Goal: Navigation & Orientation: Find specific page/section

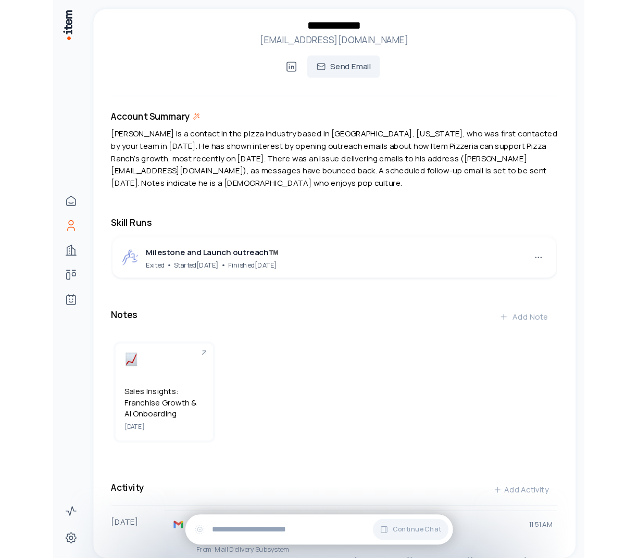
scroll to position [12, 0]
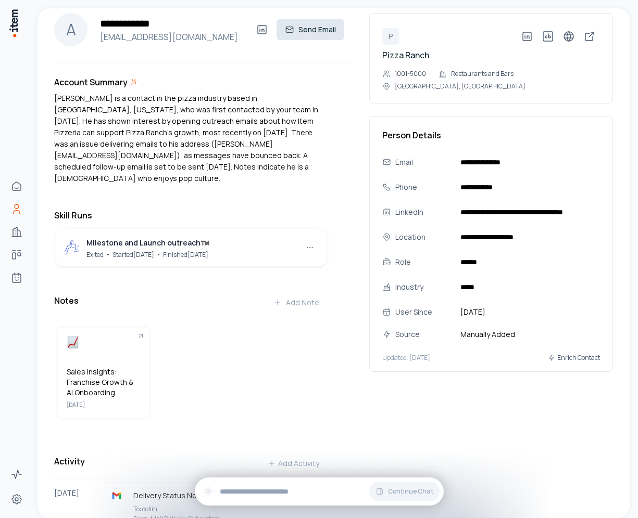
click at [316, 32] on button "Send Email" at bounding box center [310, 29] width 68 height 21
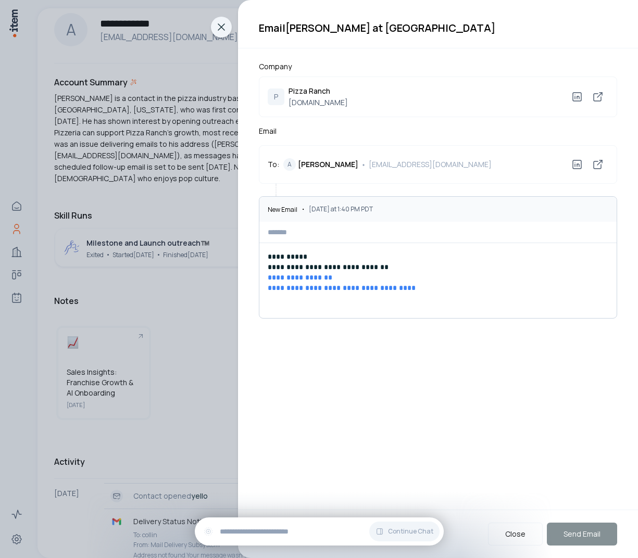
click at [224, 35] on button at bounding box center [221, 27] width 29 height 21
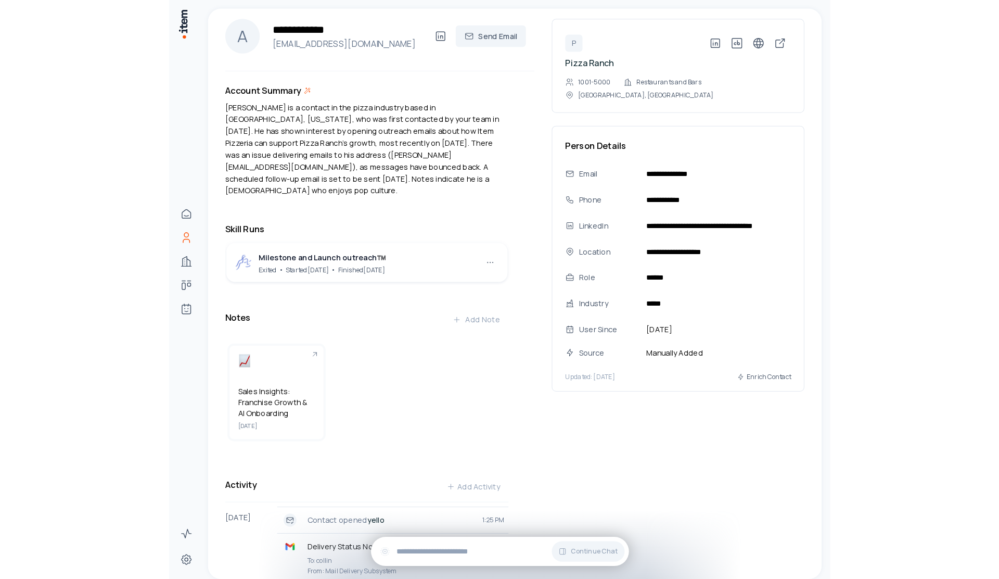
scroll to position [0, 0]
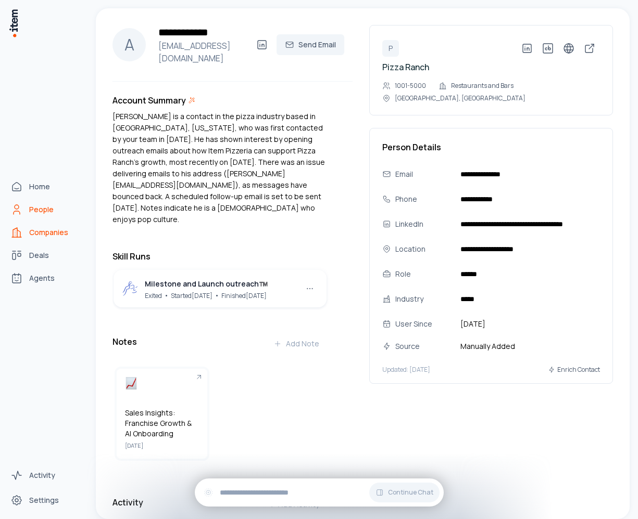
click at [28, 243] on link "Companies" at bounding box center [45, 232] width 79 height 21
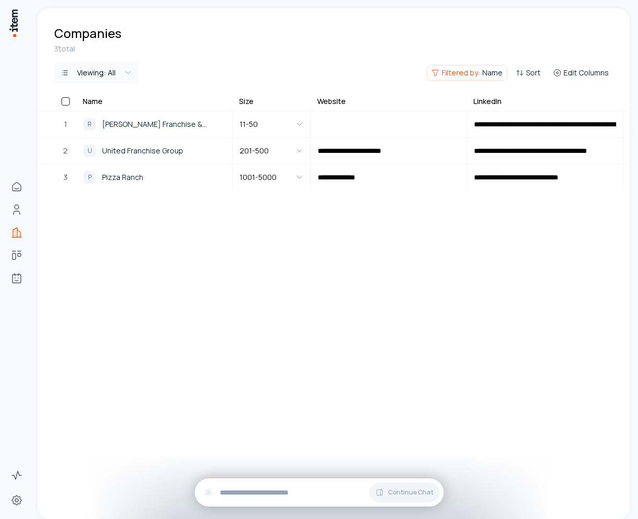
click at [488, 72] on span "Name" at bounding box center [492, 73] width 20 height 10
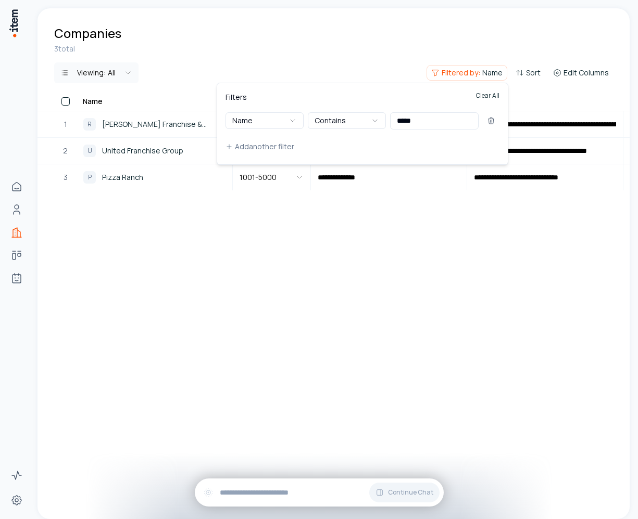
click at [482, 98] on button "Clear All" at bounding box center [487, 102] width 23 height 21
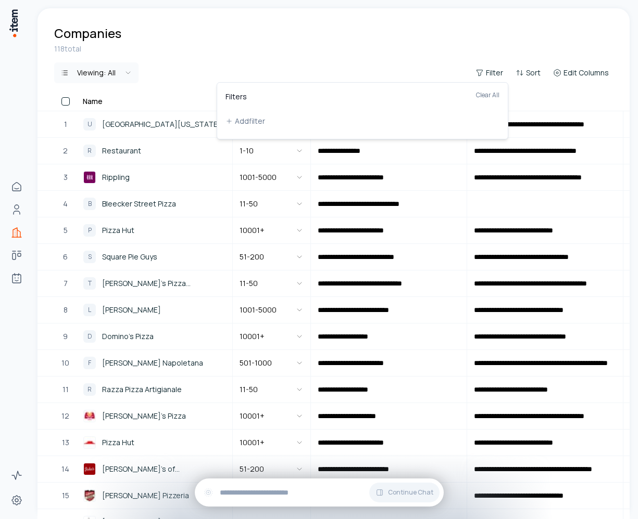
click at [390, 22] on html "**********" at bounding box center [319, 259] width 638 height 519
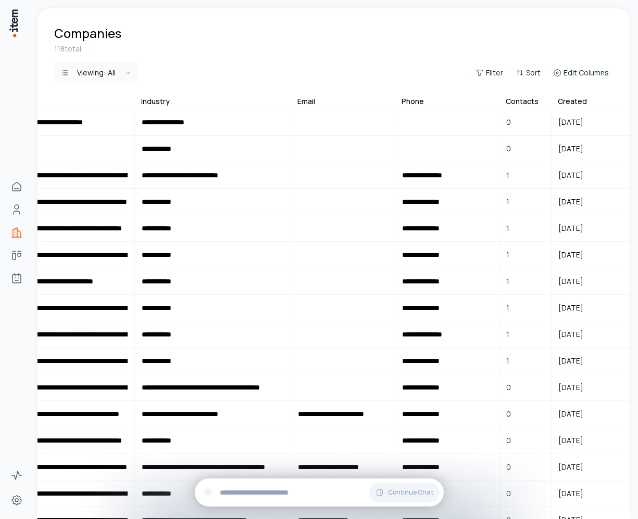
scroll to position [2, 652]
click at [187, 218] on input "**********" at bounding box center [212, 228] width 155 height 25
click at [506, 225] on td "1" at bounding box center [525, 228] width 52 height 26
click at [499, 240] on td "1" at bounding box center [525, 228] width 52 height 26
click at [429, 223] on input "**********" at bounding box center [447, 228] width 103 height 25
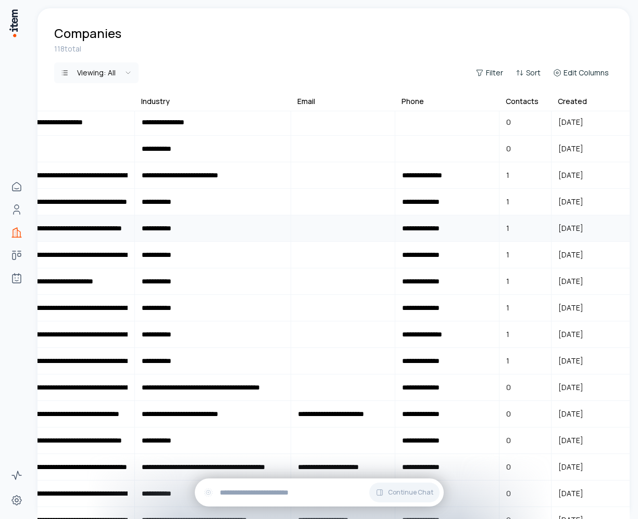
click at [570, 232] on span "8/5/2025" at bounding box center [570, 228] width 37 height 24
click at [571, 234] on span "8/5/2025" at bounding box center [570, 228] width 37 height 24
click at [180, 260] on input "**********" at bounding box center [212, 255] width 155 height 25
click at [110, 273] on input "**********" at bounding box center [56, 281] width 155 height 25
click at [103, 262] on input "**********" at bounding box center [56, 255] width 155 height 25
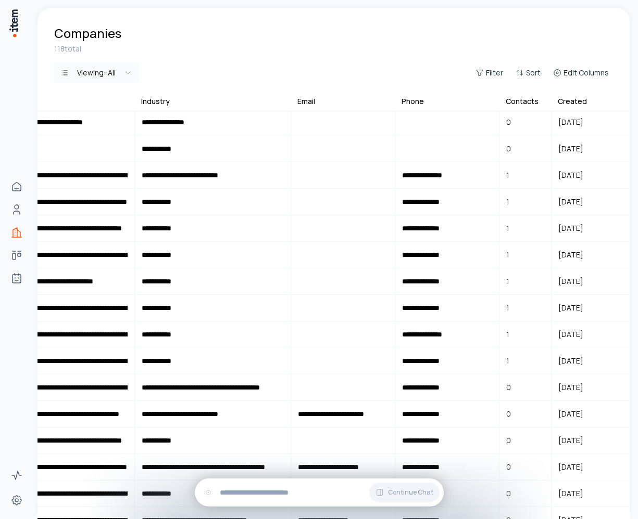
click at [105, 61] on div "118 total Viewing: All Filter Sort Edit Columns" at bounding box center [333, 70] width 592 height 52
click at [109, 70] on html "**********" at bounding box center [319, 259] width 638 height 519
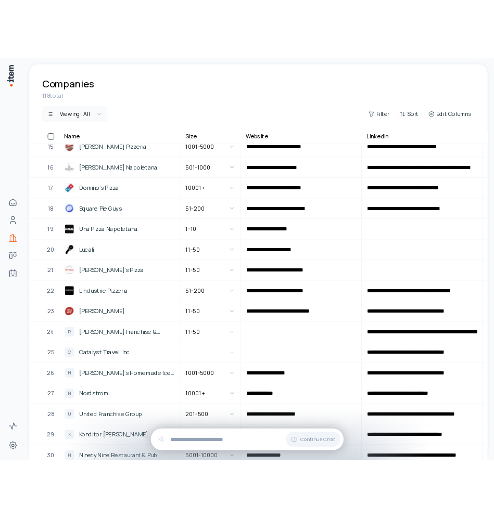
scroll to position [197, 0]
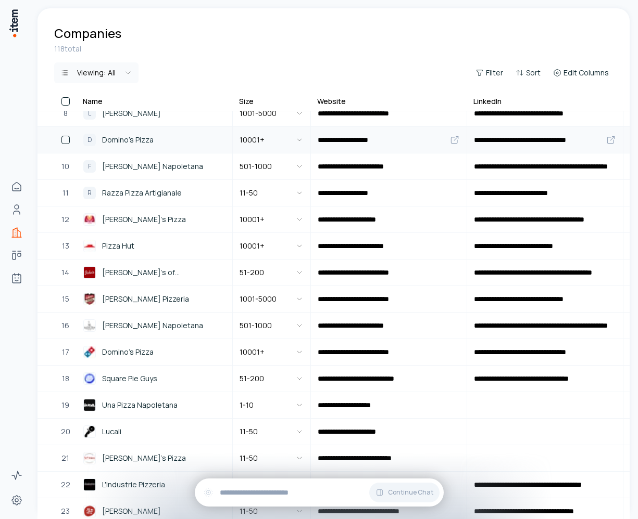
click at [64, 140] on button "button" at bounding box center [65, 140] width 8 height 8
type button "on"
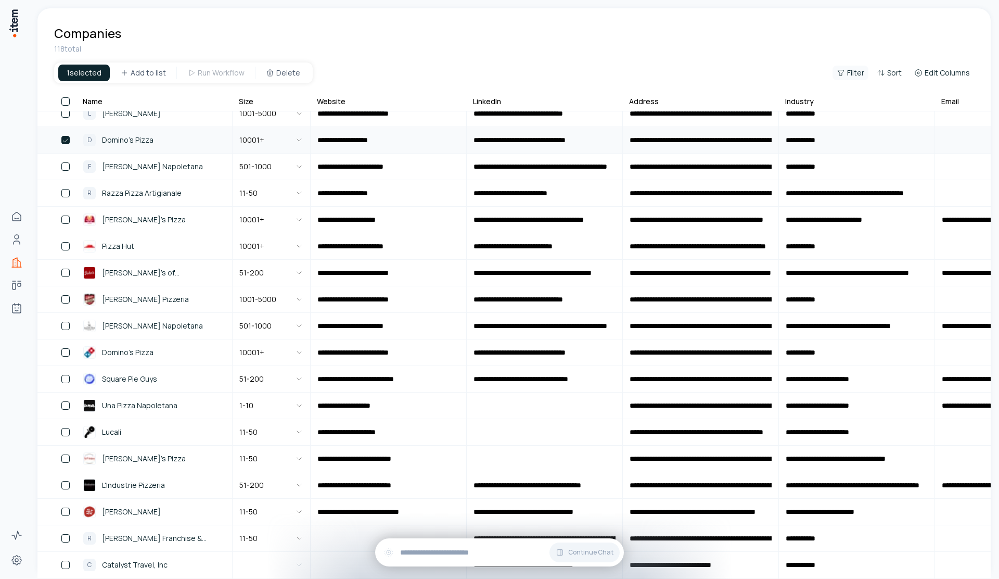
click at [765, 74] on span "Filter" at bounding box center [855, 73] width 17 height 10
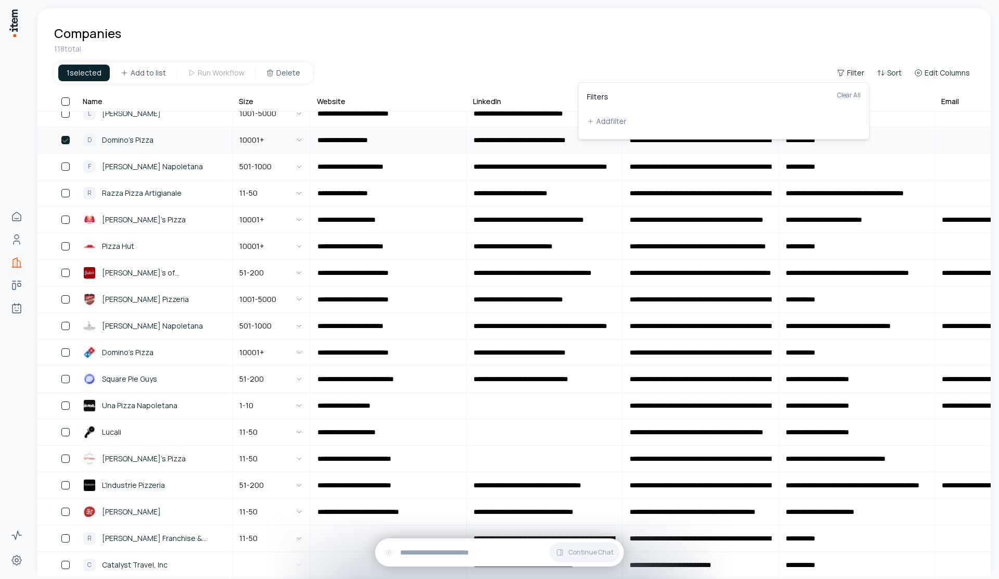
click at [765, 72] on html "**********" at bounding box center [499, 289] width 999 height 579
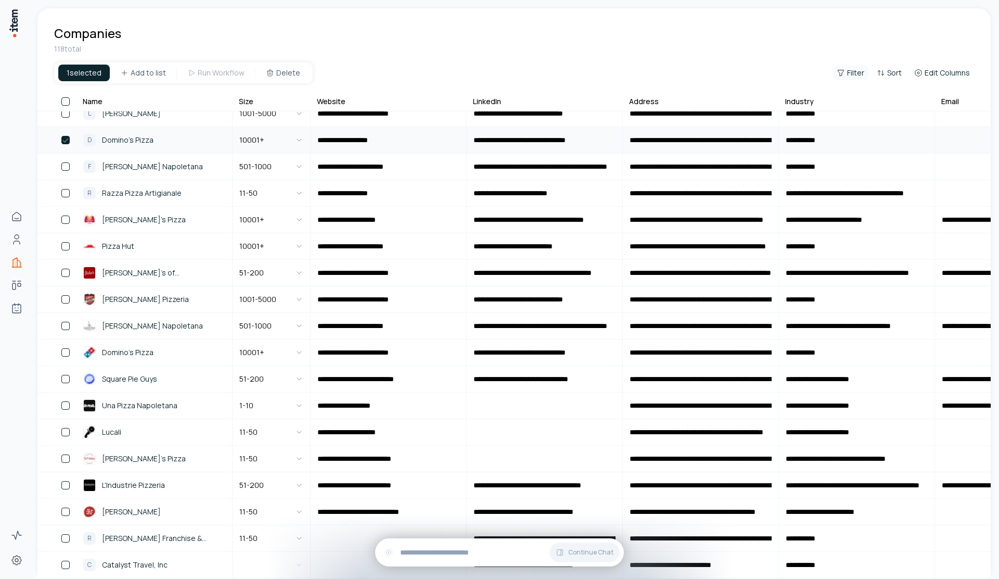
click at [765, 71] on span "Filter" at bounding box center [855, 73] width 17 height 10
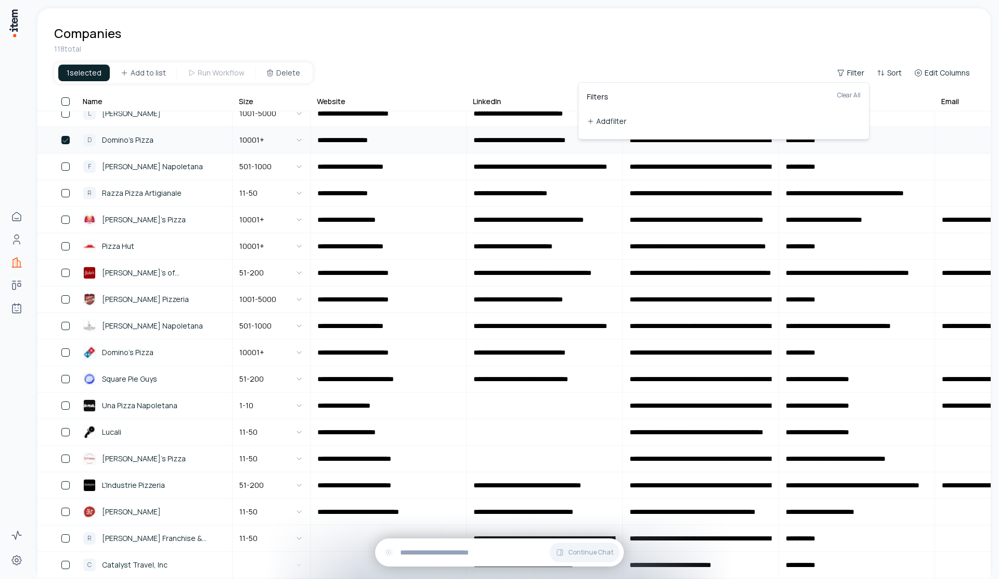
click at [590, 123] on icon at bounding box center [590, 121] width 7 height 7
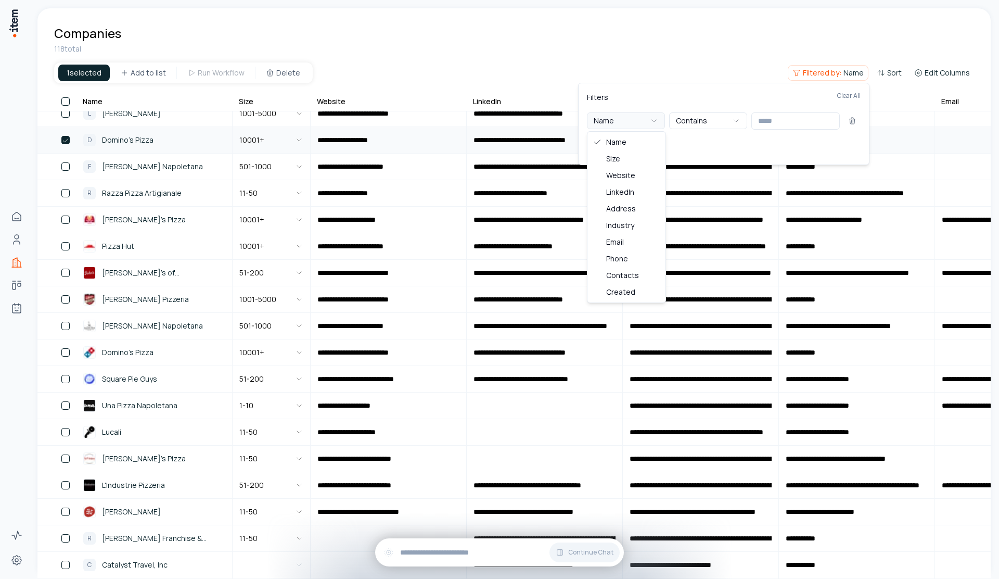
click at [613, 122] on button "Name" at bounding box center [626, 120] width 78 height 17
click at [675, 125] on button "Contains" at bounding box center [708, 120] width 78 height 17
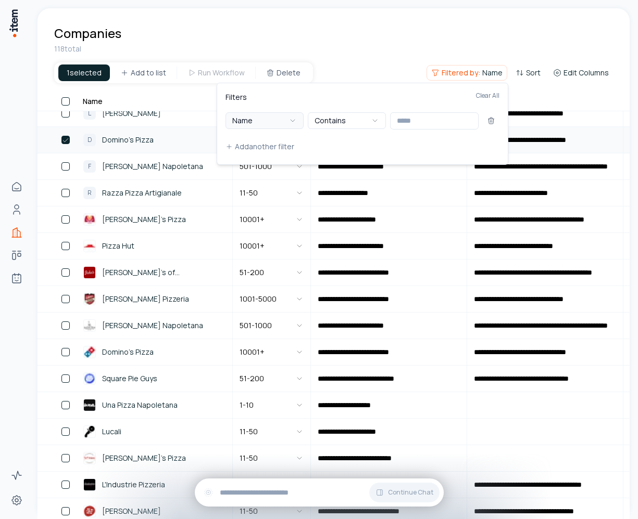
click at [252, 115] on button "Name" at bounding box center [264, 120] width 78 height 17
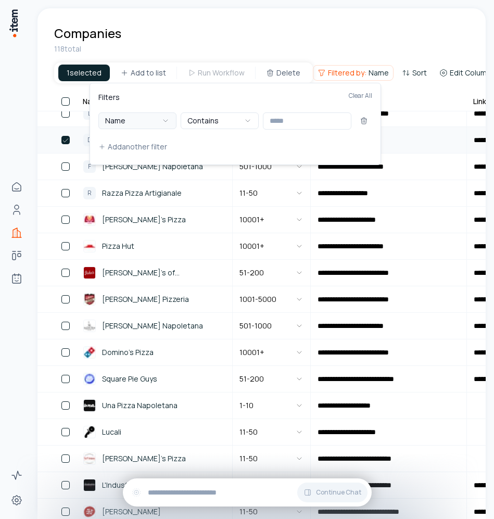
click at [133, 120] on button "Name" at bounding box center [137, 120] width 78 height 17
click at [225, 123] on button "Contains" at bounding box center [220, 120] width 78 height 17
drag, startPoint x: 277, startPoint y: 113, endPoint x: 284, endPoint y: 110, distance: 7.5
click at [278, 112] on input "text" at bounding box center [307, 120] width 88 height 17
click at [296, 124] on input "text" at bounding box center [307, 120] width 88 height 17
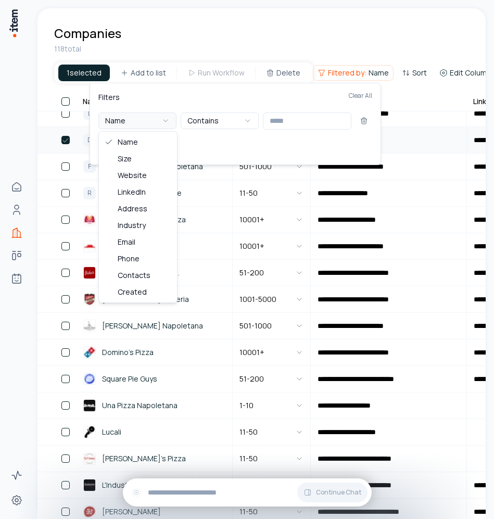
click at [125, 120] on button "Name" at bounding box center [137, 120] width 78 height 17
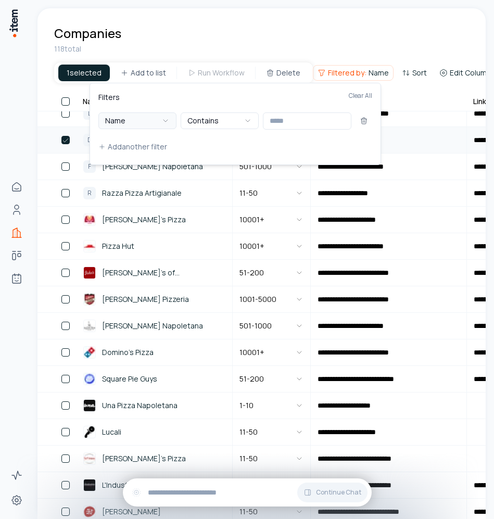
click at [155, 117] on button "Name" at bounding box center [137, 120] width 78 height 17
click at [126, 120] on button "Name" at bounding box center [137, 120] width 78 height 17
click at [152, 122] on button "Name" at bounding box center [137, 120] width 78 height 17
click at [153, 122] on button "Name" at bounding box center [137, 120] width 78 height 17
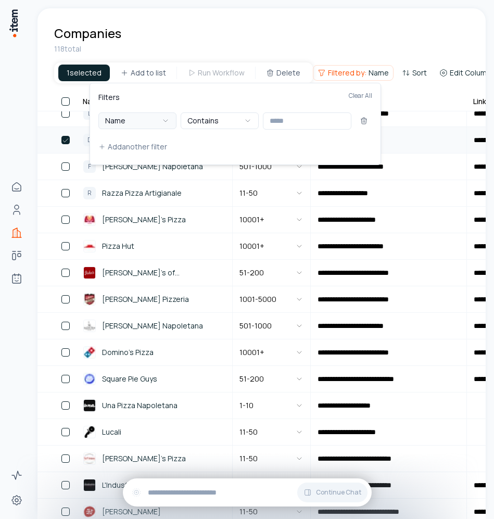
click at [156, 123] on button "Name" at bounding box center [137, 120] width 78 height 17
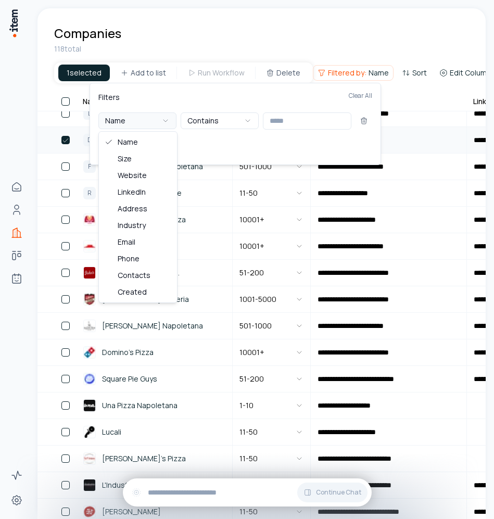
click at [129, 122] on button "Name" at bounding box center [137, 120] width 78 height 17
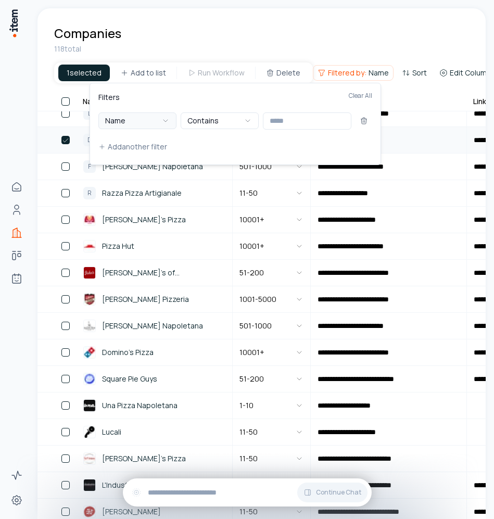
click at [127, 120] on button "Name" at bounding box center [137, 120] width 78 height 17
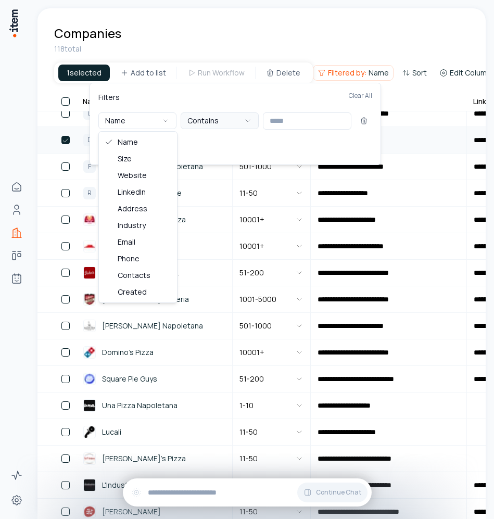
click at [228, 127] on button "Contains" at bounding box center [220, 120] width 78 height 17
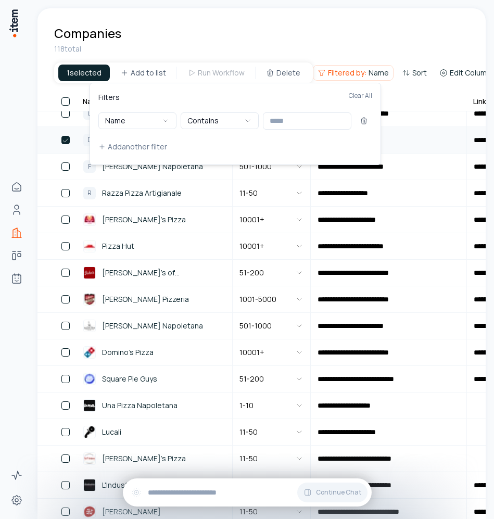
click at [81, 73] on html "**********" at bounding box center [247, 259] width 494 height 519
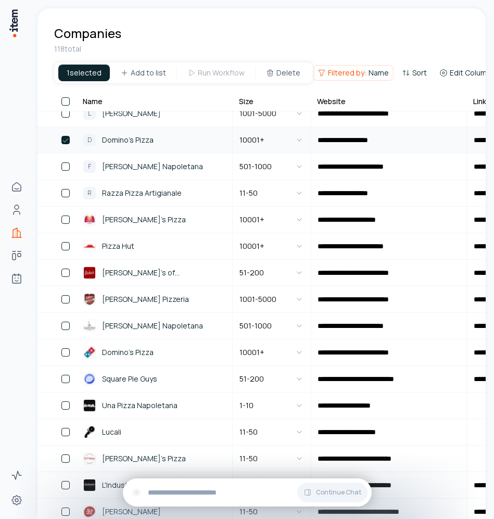
click at [93, 79] on div "1 selected" at bounding box center [84, 73] width 52 height 17
click at [94, 77] on div "1 selected" at bounding box center [84, 73] width 52 height 17
click at [84, 79] on div "1 selected" at bounding box center [84, 73] width 52 height 17
click at [182, 45] on div "118 total" at bounding box center [261, 49] width 415 height 10
click at [344, 72] on span "Filtered by:" at bounding box center [347, 73] width 39 height 10
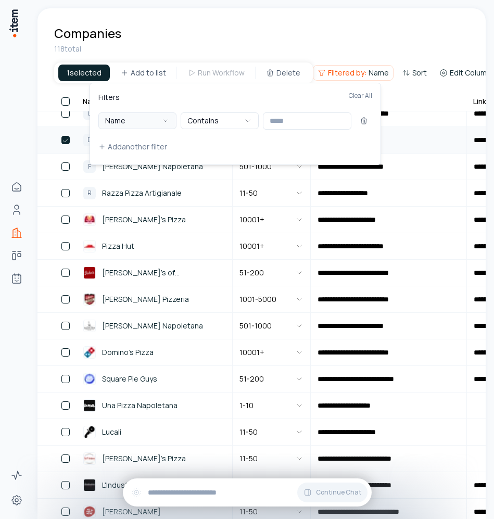
click at [133, 118] on button "Name" at bounding box center [137, 120] width 78 height 17
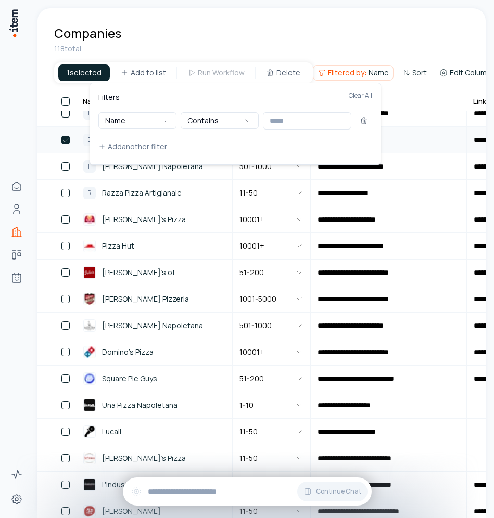
click at [393, 72] on html "**********" at bounding box center [247, 259] width 494 height 518
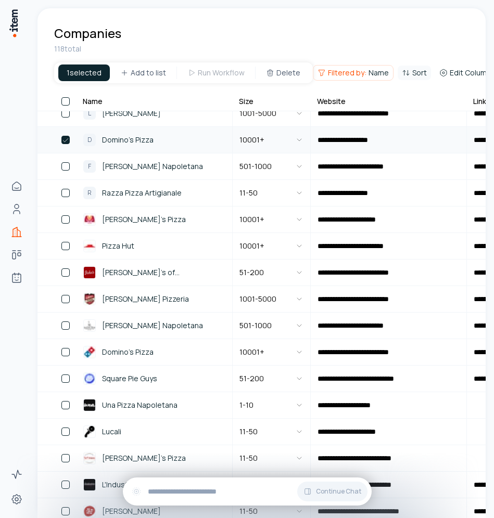
click at [412, 71] on span "Sort" at bounding box center [419, 73] width 15 height 10
click at [371, 116] on button "Select Column" at bounding box center [314, 117] width 190 height 21
click at [431, 72] on html "**********" at bounding box center [247, 259] width 494 height 518
click at [450, 73] on span "Edit Columns" at bounding box center [472, 73] width 45 height 10
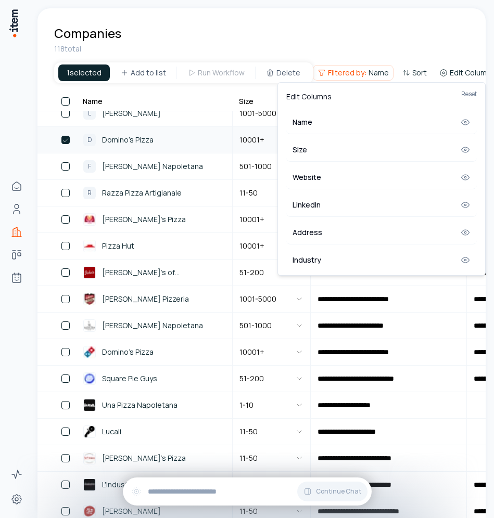
click at [415, 73] on html "**********" at bounding box center [247, 259] width 494 height 518
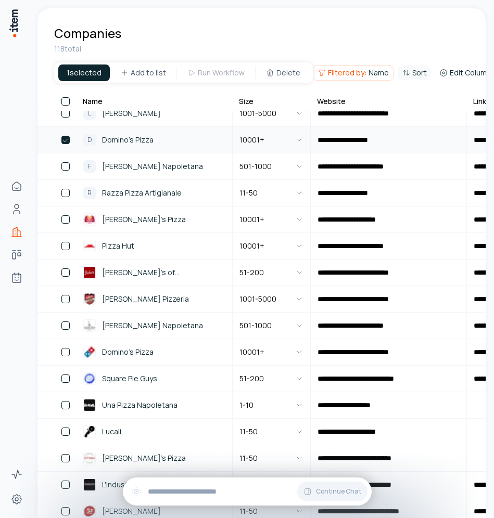
click at [412, 73] on span "Sort" at bounding box center [419, 73] width 15 height 10
click at [410, 75] on html "**********" at bounding box center [247, 259] width 494 height 518
click at [398, 73] on button "Sort" at bounding box center [414, 73] width 33 height 15
click at [343, 124] on button "Select Column" at bounding box center [314, 117] width 190 height 21
click at [402, 74] on html "**********" at bounding box center [247, 259] width 494 height 518
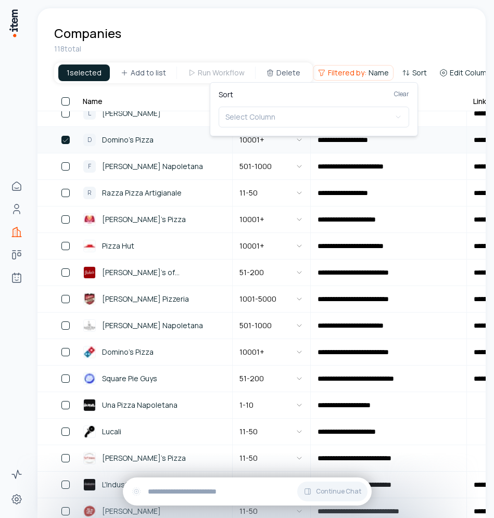
click at [404, 74] on html "**********" at bounding box center [247, 259] width 494 height 518
click at [412, 74] on span "Sort" at bounding box center [419, 73] width 15 height 10
click at [322, 66] on html "**********" at bounding box center [247, 259] width 494 height 518
click at [63, 135] on div "9" at bounding box center [65, 140] width 22 height 25
click at [70, 141] on div "9" at bounding box center [65, 140] width 22 height 25
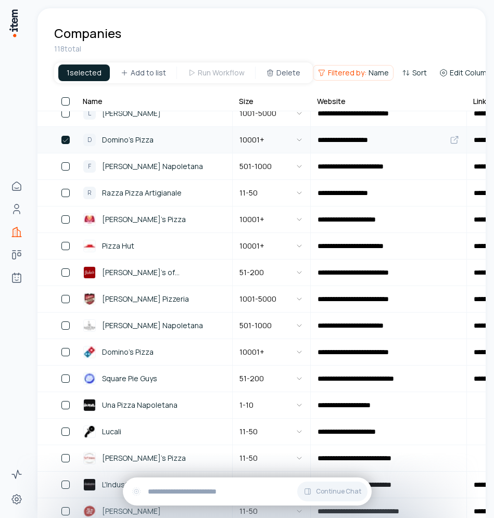
click at [66, 141] on button "button" at bounding box center [65, 140] width 8 height 8
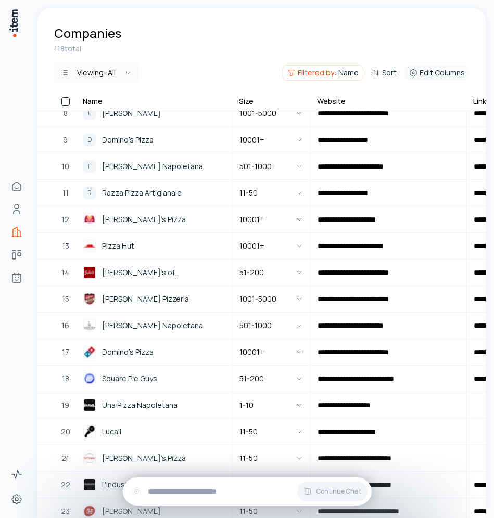
click at [445, 69] on span "Edit Columns" at bounding box center [441, 73] width 45 height 10
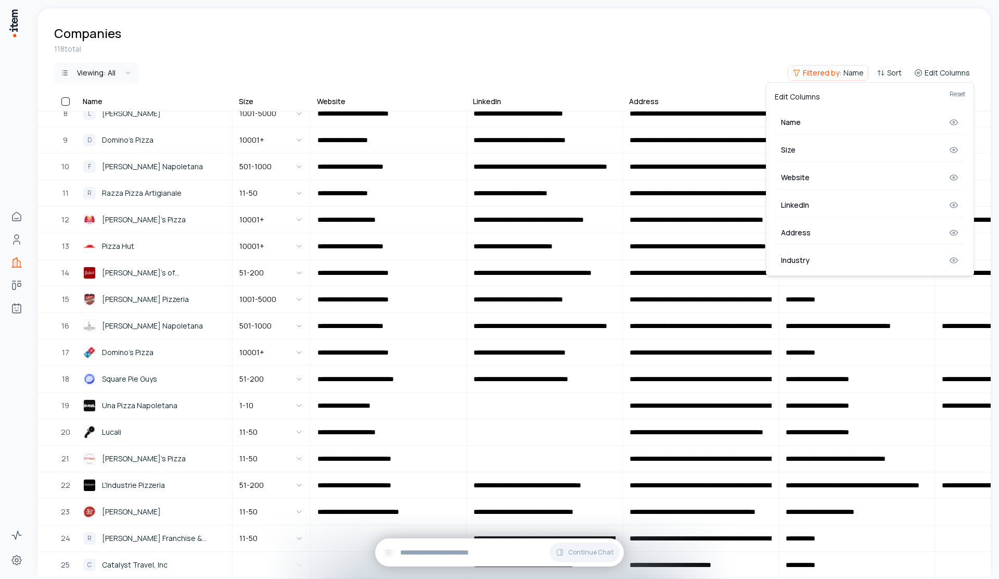
click at [765, 70] on html "**********" at bounding box center [499, 289] width 999 height 579
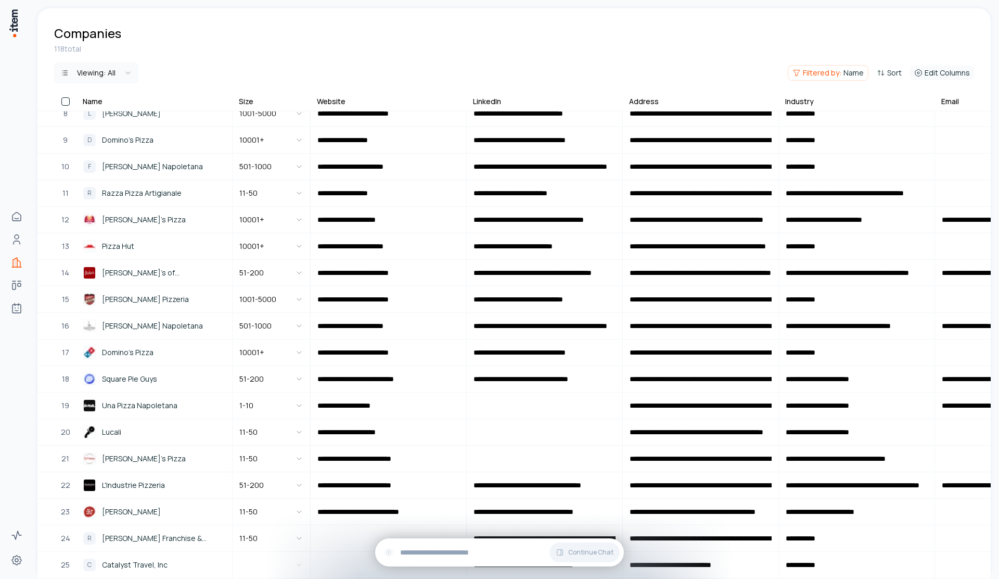
click at [765, 72] on span "Edit Columns" at bounding box center [947, 73] width 45 height 10
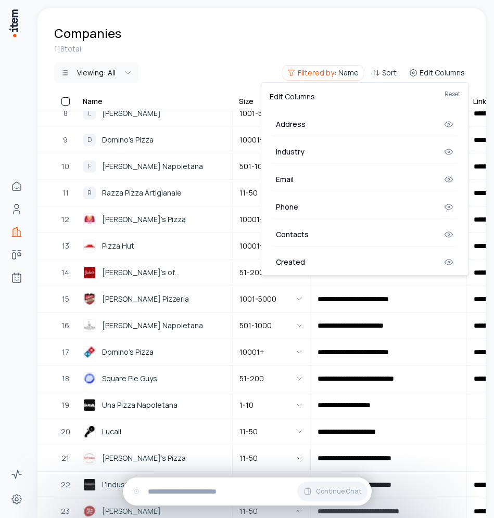
scroll to position [115, 0]
click at [317, 43] on html "**********" at bounding box center [247, 259] width 494 height 518
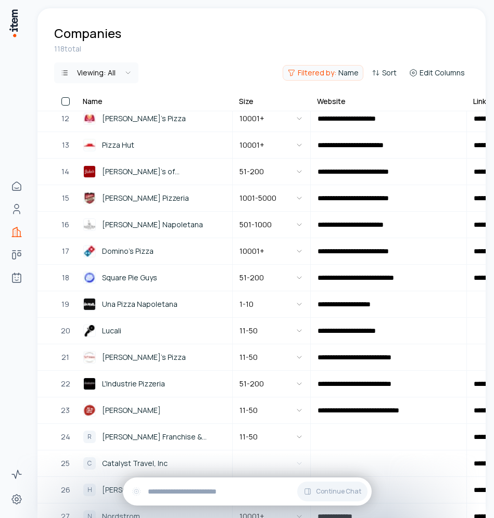
scroll to position [299, 0]
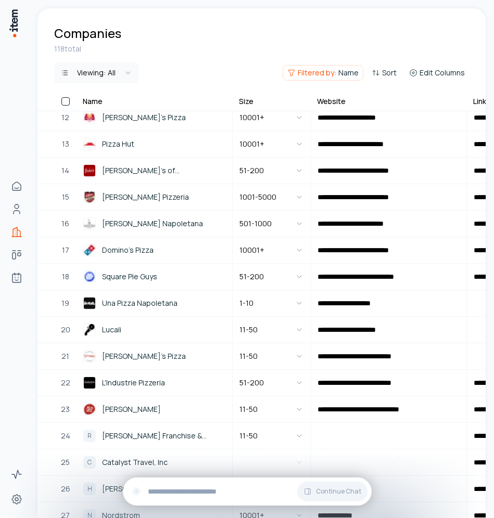
click at [329, 75] on span "Filtered by:" at bounding box center [317, 73] width 39 height 10
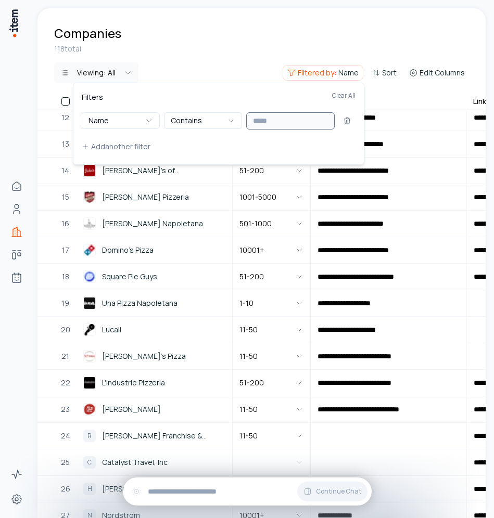
click at [284, 126] on input "text" at bounding box center [290, 120] width 88 height 17
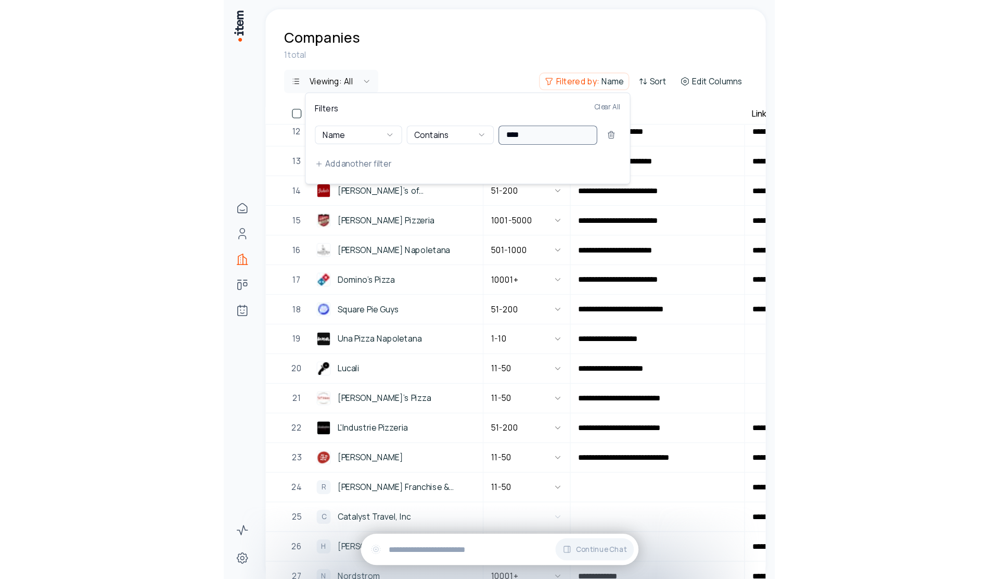
scroll to position [0, 0]
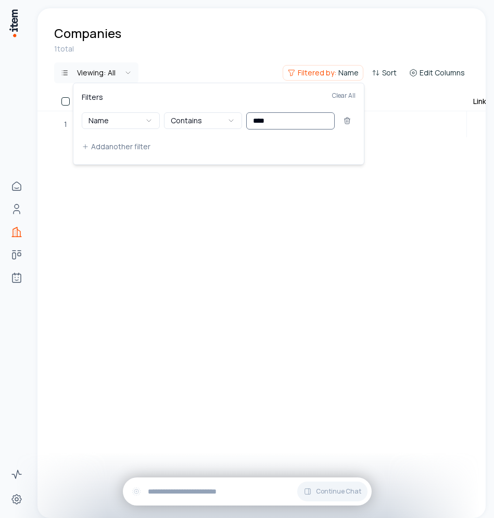
type input "****"
click at [233, 65] on html "**********" at bounding box center [247, 259] width 494 height 518
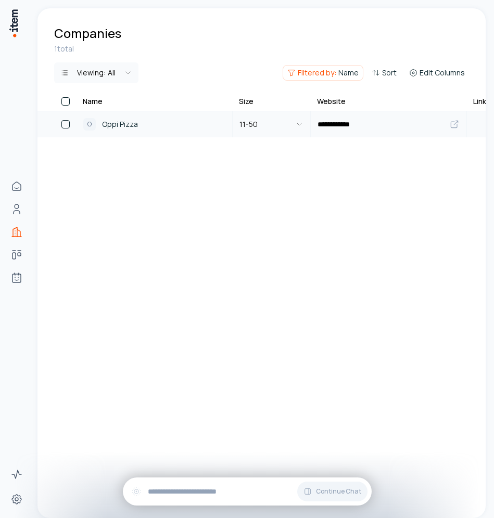
click at [109, 129] on span "Oppi Pizza" at bounding box center [120, 124] width 36 height 11
click at [121, 124] on span "Oppi Pizza" at bounding box center [120, 124] width 36 height 11
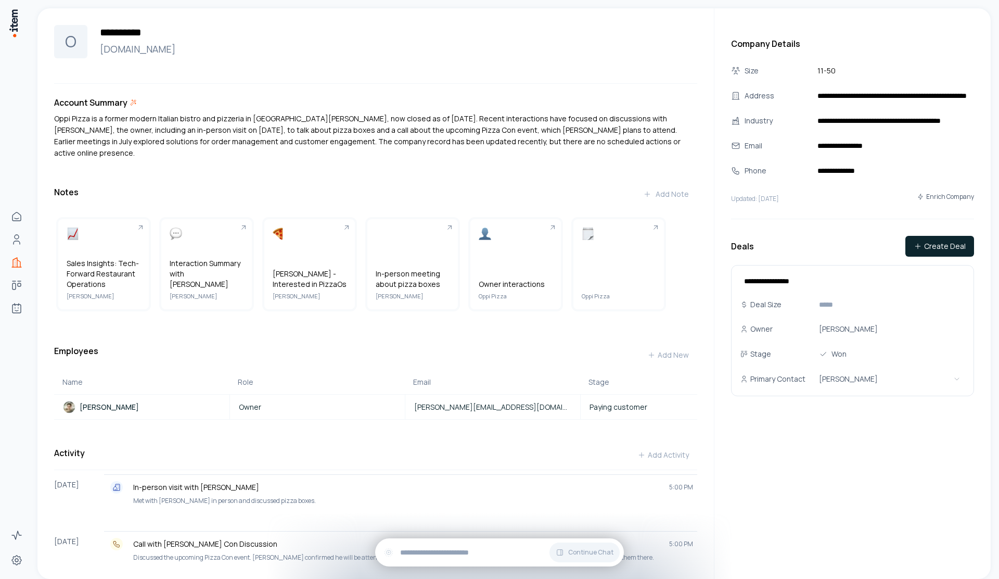
click at [765, 193] on button "Enrich Company" at bounding box center [945, 196] width 57 height 19
click at [391, 216] on div "In-person meeting about pizza boxes Leo Ong" at bounding box center [413, 262] width 92 height 92
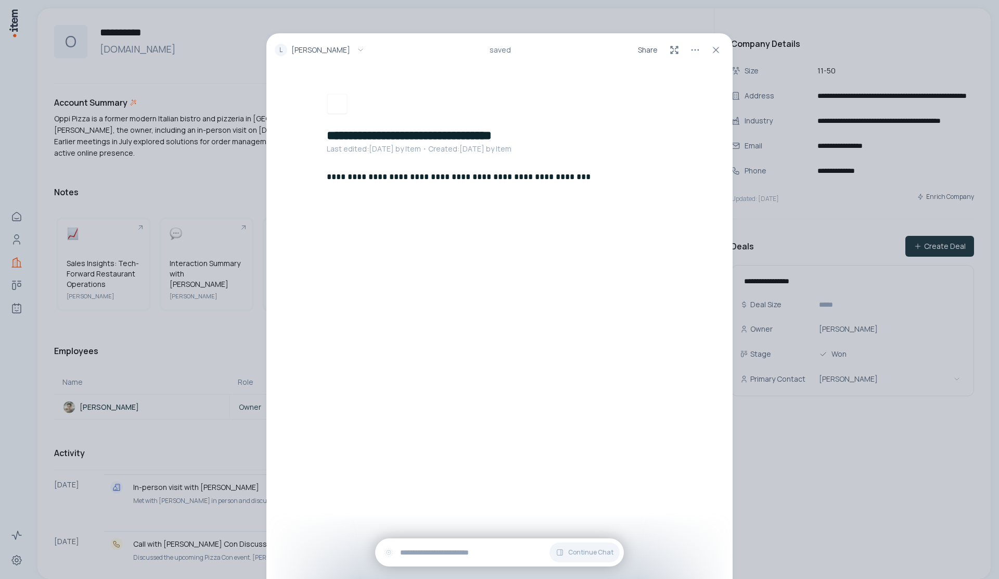
drag, startPoint x: 715, startPoint y: 56, endPoint x: 709, endPoint y: 64, distance: 10.1
click at [715, 56] on button at bounding box center [716, 50] width 17 height 17
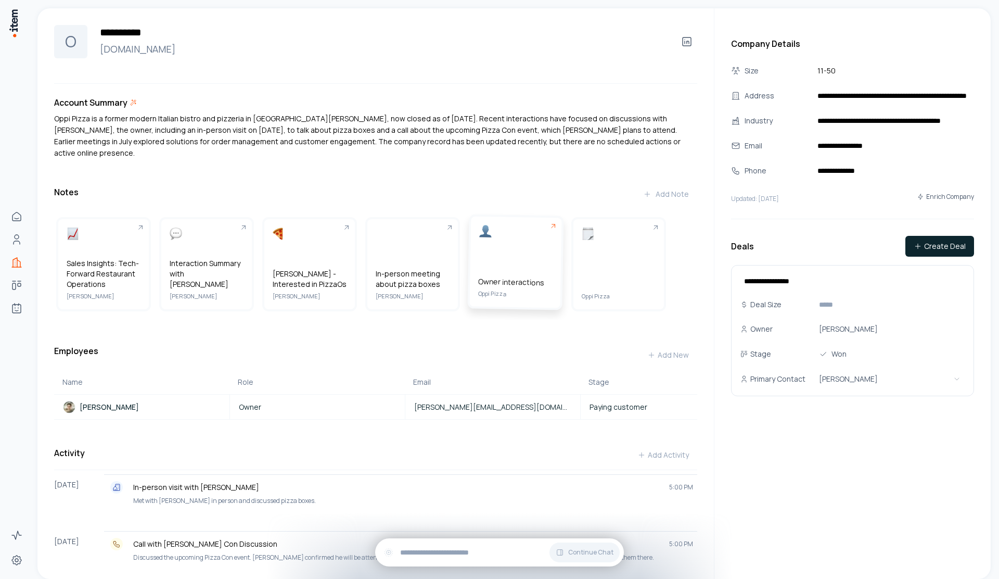
click at [505, 264] on div "Owner interactions Oppi Pizza" at bounding box center [516, 262] width 92 height 92
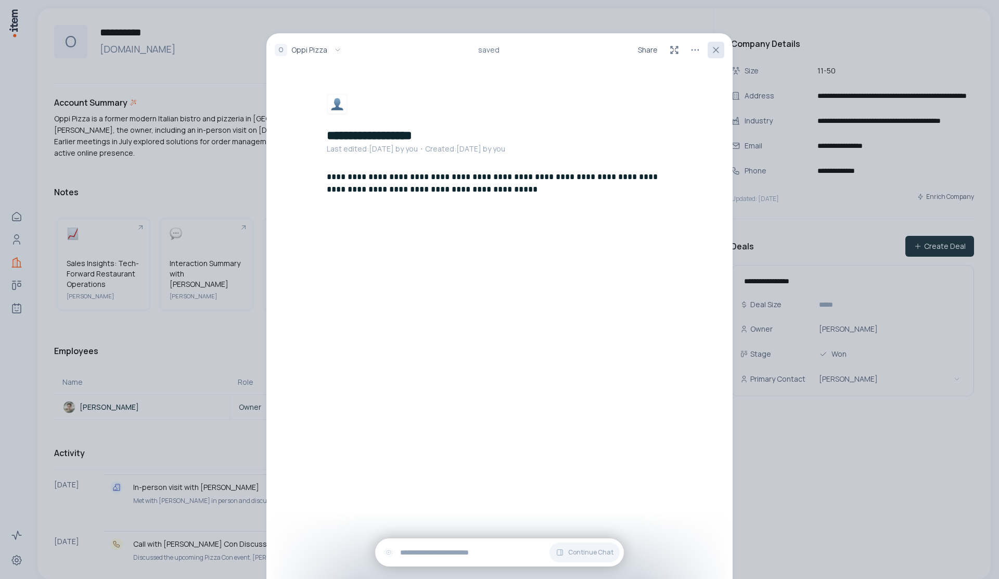
click at [719, 57] on button at bounding box center [716, 50] width 17 height 17
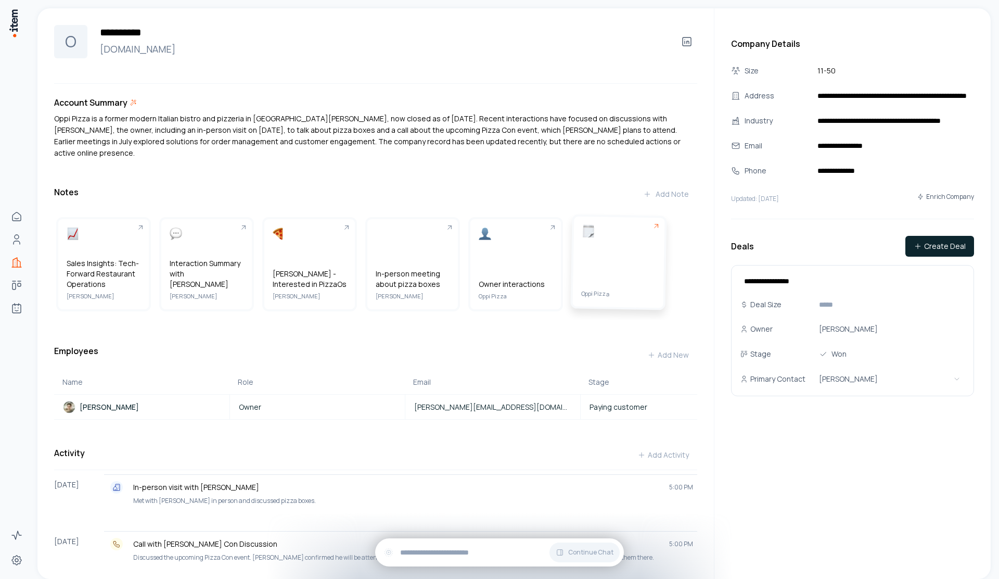
click at [590, 253] on div "Oppi Pizza" at bounding box center [619, 262] width 92 height 92
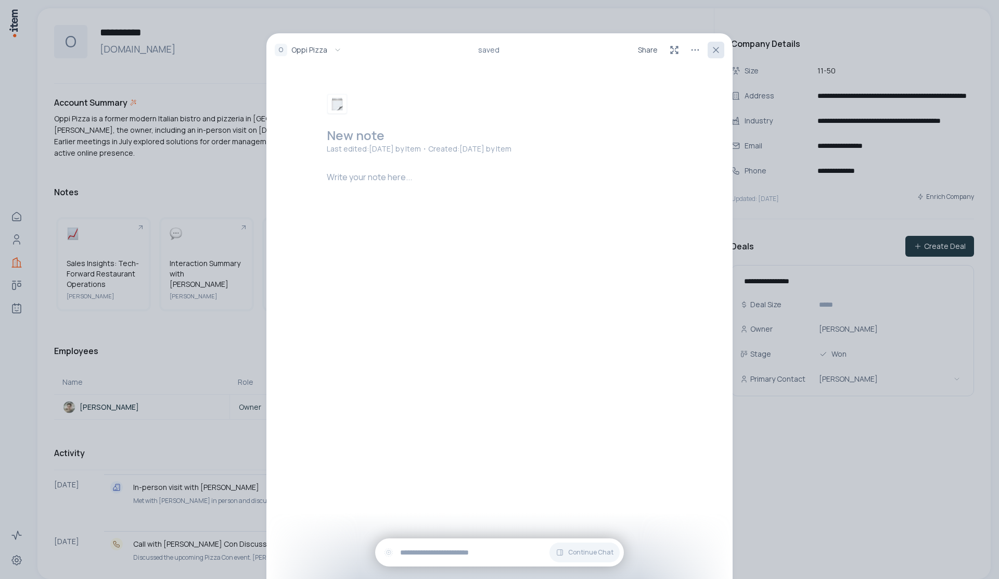
click at [713, 46] on icon at bounding box center [716, 50] width 10 height 10
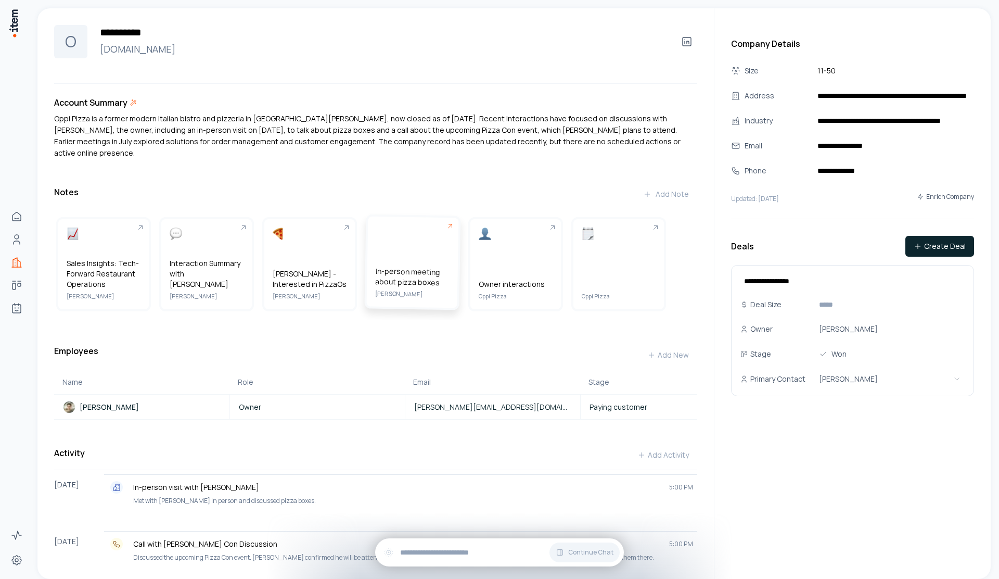
click at [403, 253] on div "In-person meeting about pizza boxes Leo Ong" at bounding box center [413, 262] width 92 height 92
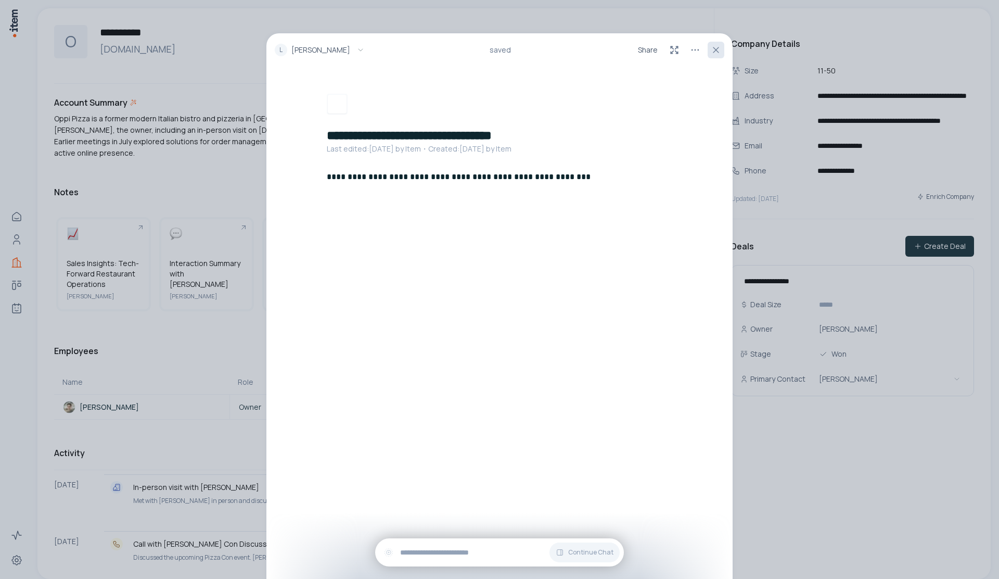
click at [717, 45] on icon at bounding box center [716, 50] width 10 height 10
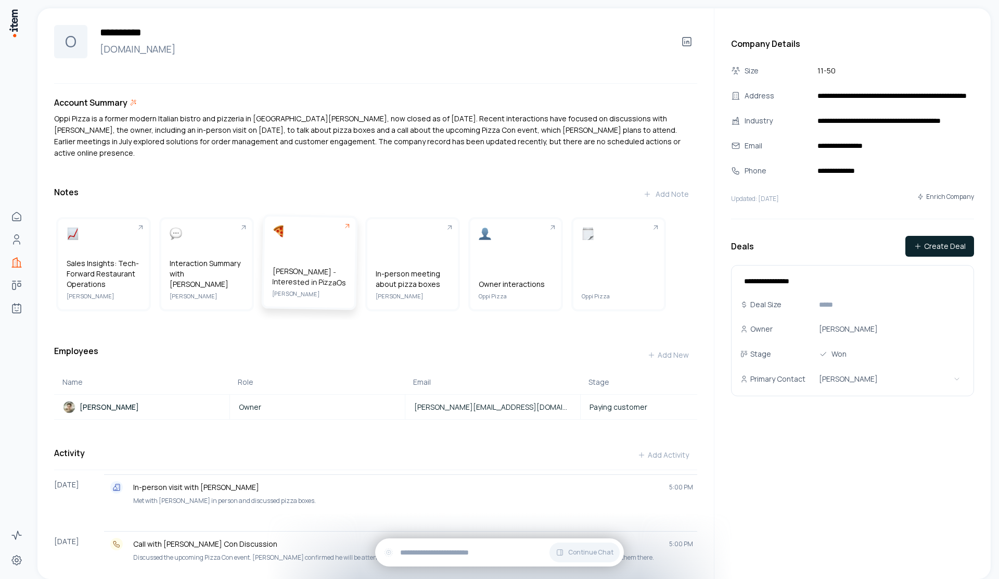
click at [288, 236] on div "Leo Ong - Interested in PizzaOs Leo Ong" at bounding box center [310, 262] width 92 height 92
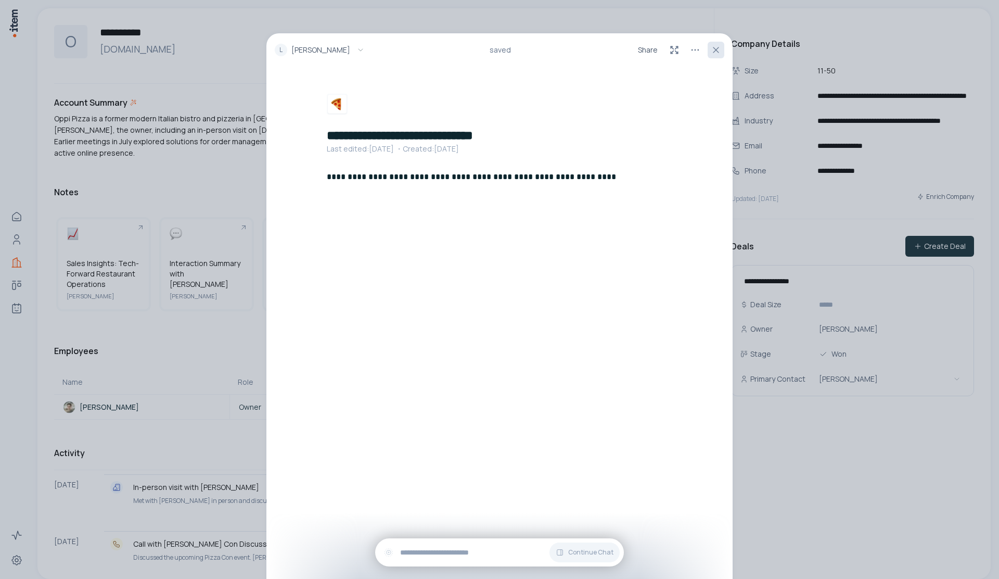
click at [708, 52] on button at bounding box center [716, 50] width 17 height 17
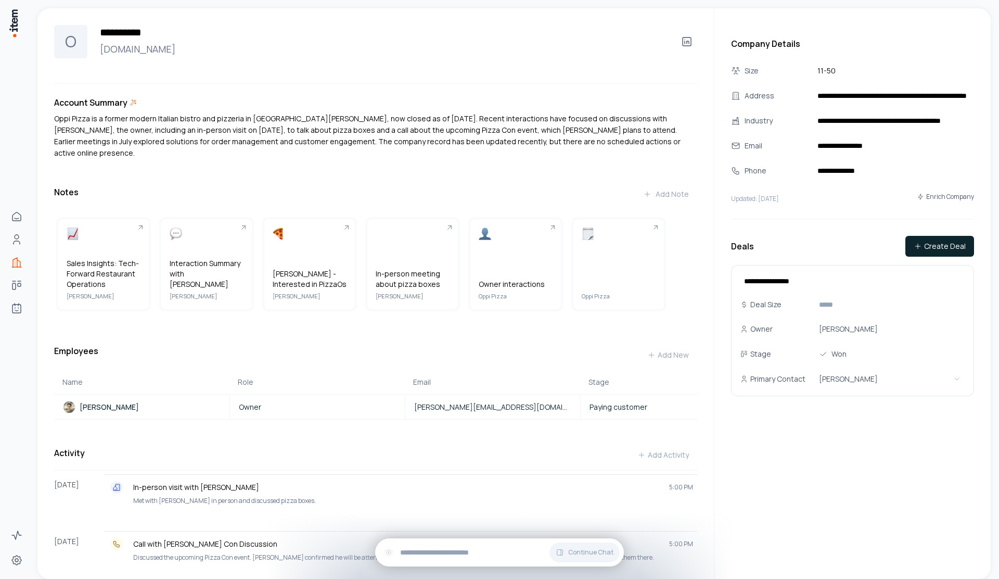
click at [158, 232] on div "Sales Insights: Tech-Forward Restaurant Operations Leo Ong Interaction Summary …" at bounding box center [375, 264] width 643 height 111
click at [176, 232] on div "Interaction Summary with Leo Ong Leo Ong" at bounding box center [207, 262] width 92 height 92
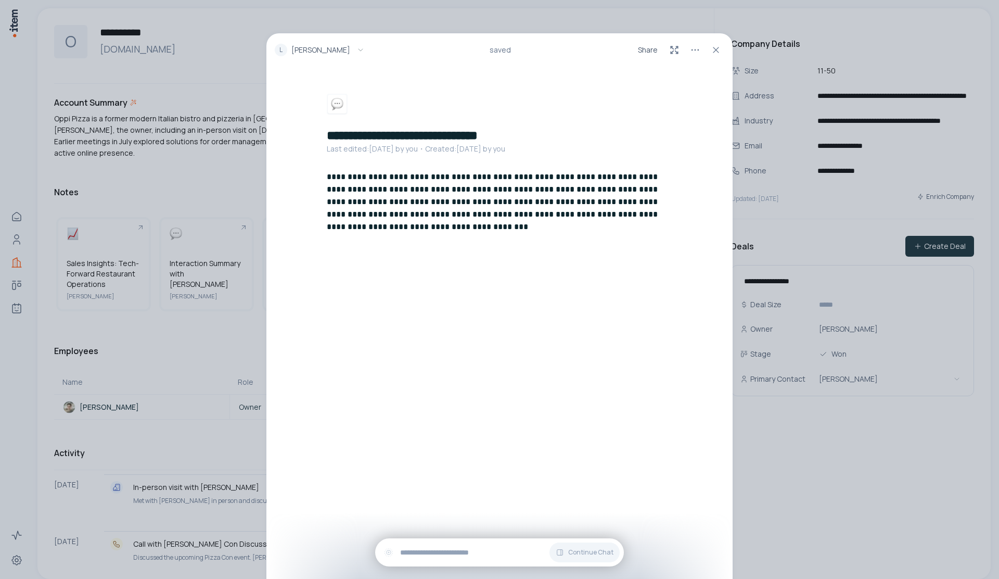
click at [707, 57] on div "Share" at bounding box center [679, 50] width 91 height 17
click at [724, 47] on div "L Leo Ong saved Share" at bounding box center [499, 49] width 466 height 33
click at [722, 52] on button at bounding box center [716, 50] width 17 height 17
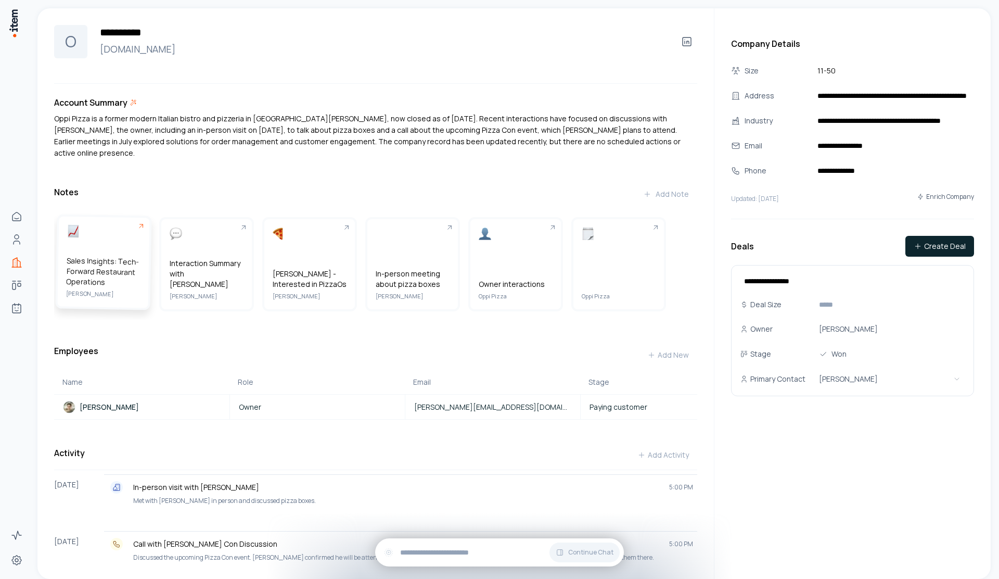
click at [77, 235] on div "Sales Insights: Tech-Forward Restaurant Operations Leo Ong" at bounding box center [104, 262] width 92 height 92
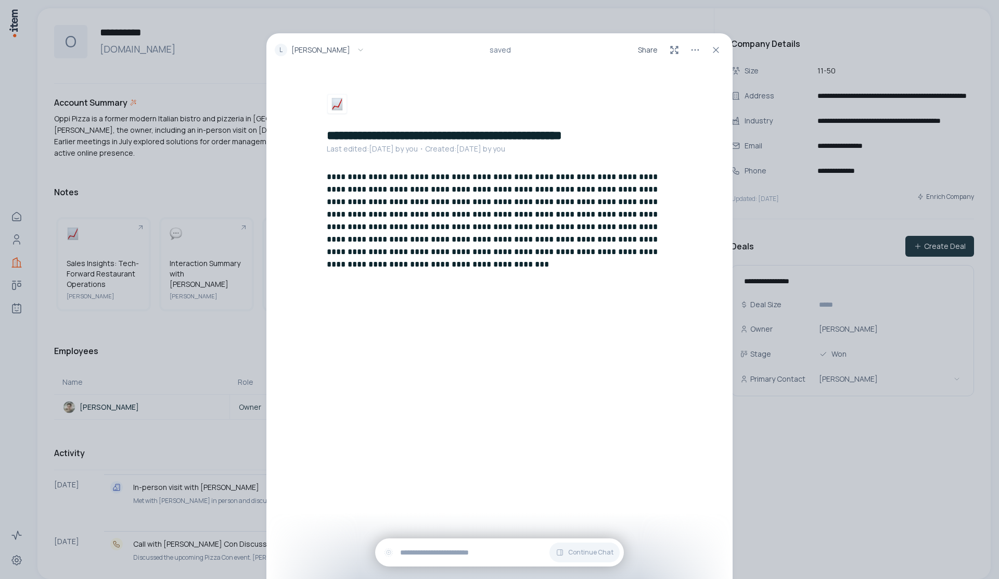
click at [762, 194] on div "**********" at bounding box center [499, 289] width 999 height 579
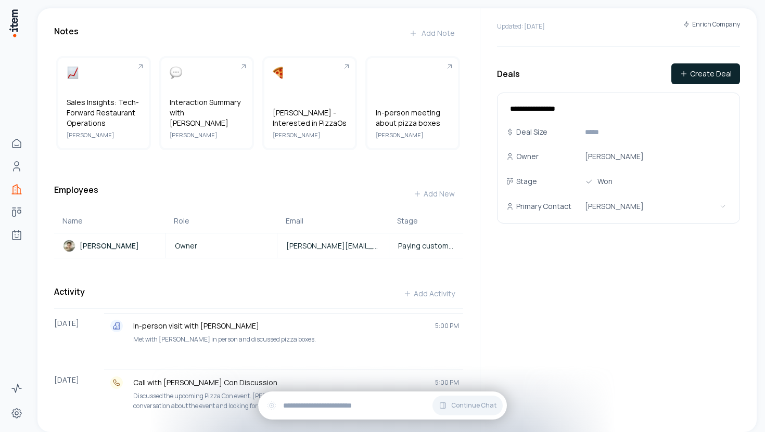
scroll to position [173, 0]
drag, startPoint x: 389, startPoint y: 262, endPoint x: 203, endPoint y: 253, distance: 186.5
click at [203, 253] on tr "Leo Ong Owner leo@oppipizzeir.com Paying customer" at bounding box center [258, 245] width 409 height 25
click at [348, 221] on th "Email" at bounding box center [332, 220] width 111 height 25
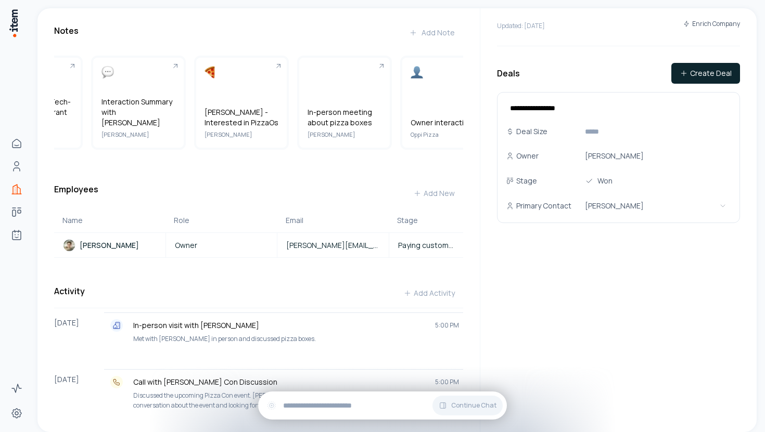
scroll to position [0, 57]
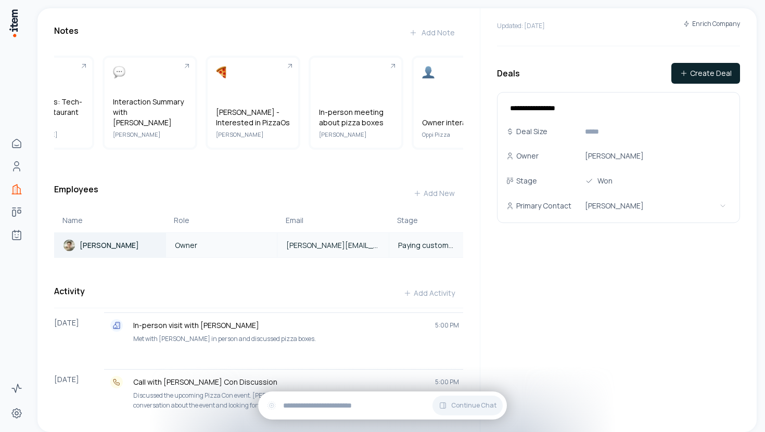
click at [83, 251] on p "[PERSON_NAME]" at bounding box center [109, 245] width 59 height 10
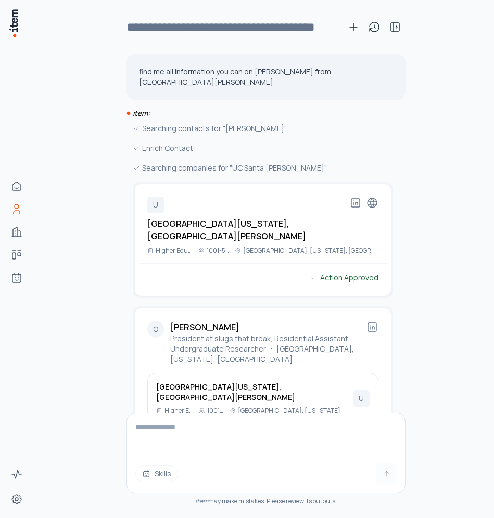
scroll to position [537, 0]
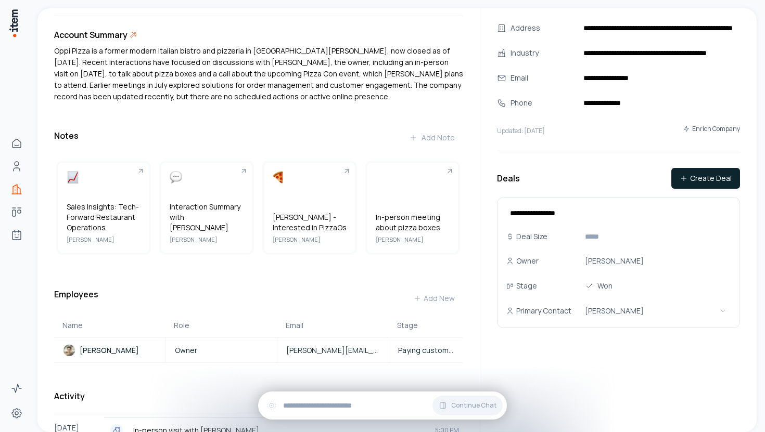
scroll to position [95, 0]
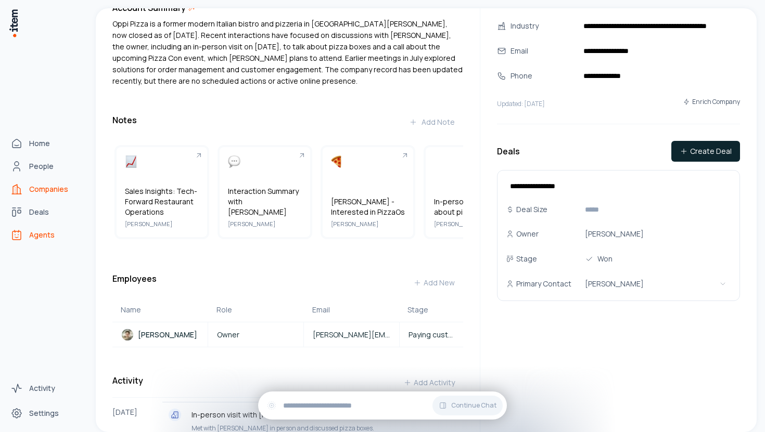
click at [33, 235] on span "Agents" at bounding box center [42, 235] width 26 height 10
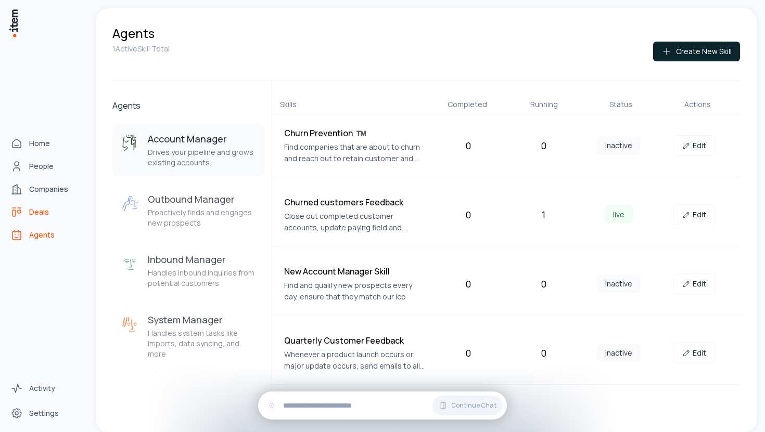
click at [39, 211] on span "Deals" at bounding box center [39, 212] width 20 height 10
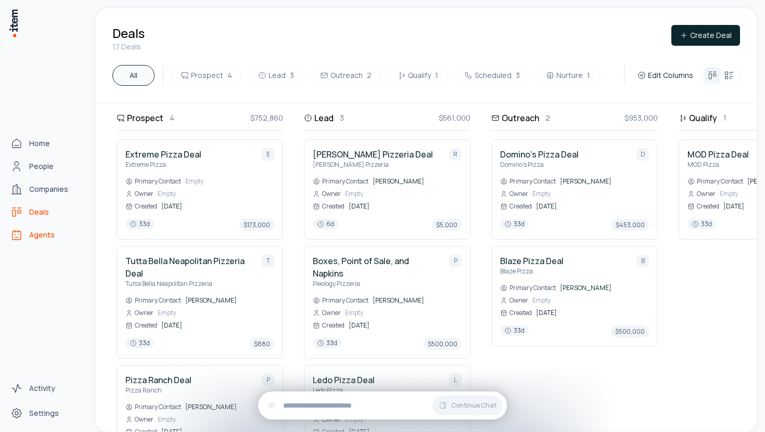
click at [40, 227] on link "Agents" at bounding box center [45, 235] width 79 height 21
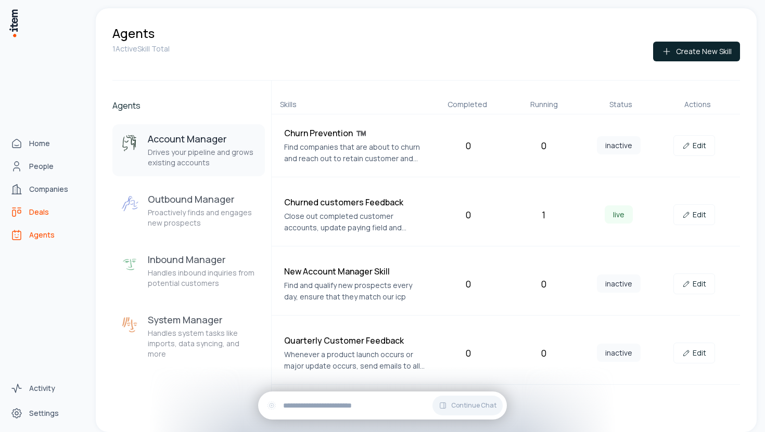
click at [45, 214] on span "Deals" at bounding box center [39, 212] width 20 height 10
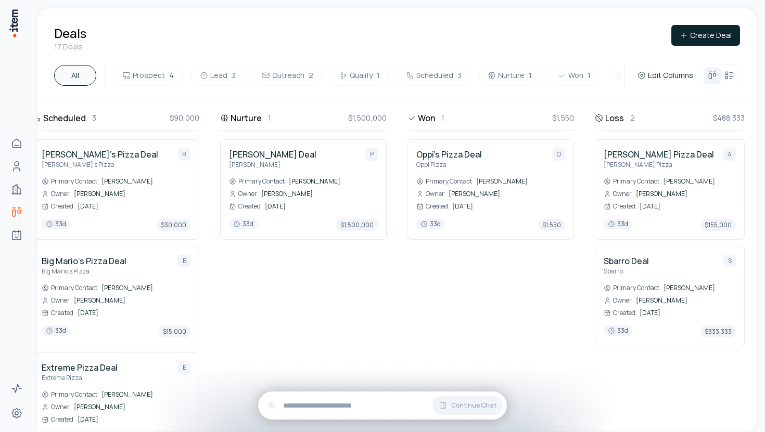
scroll to position [0, 769]
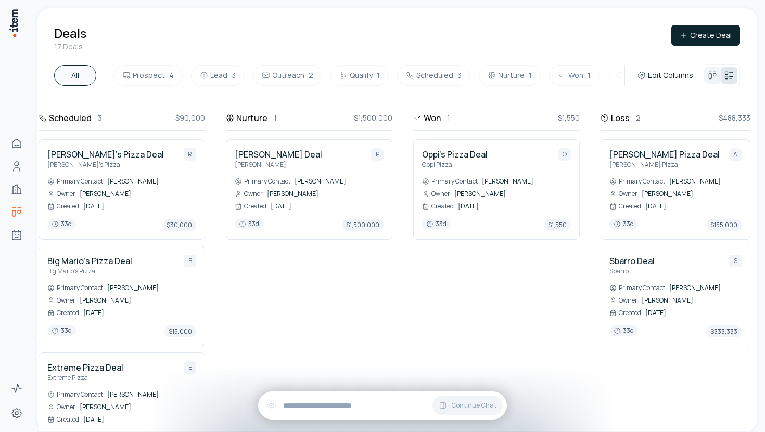
click at [730, 75] on icon at bounding box center [729, 75] width 10 height 10
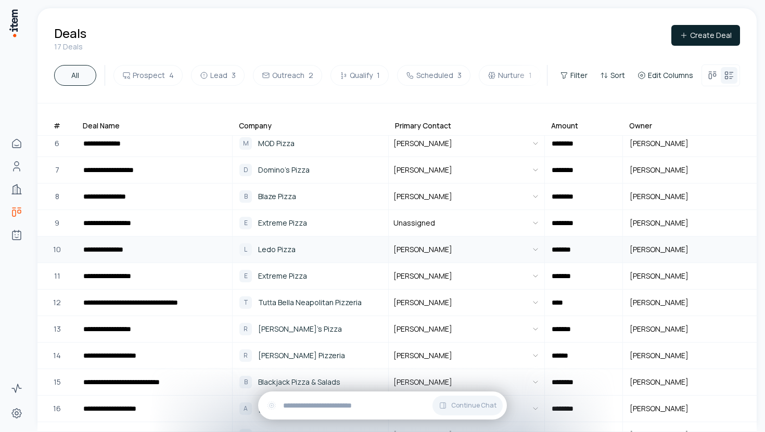
scroll to position [212, 0]
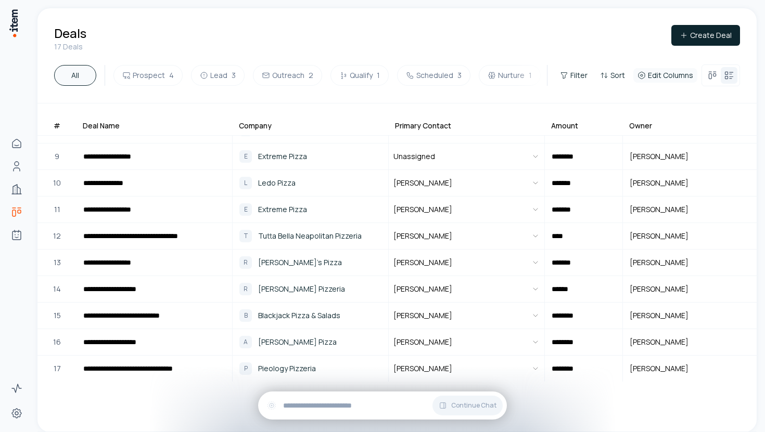
click at [676, 76] on span "Edit Columns" at bounding box center [670, 75] width 45 height 10
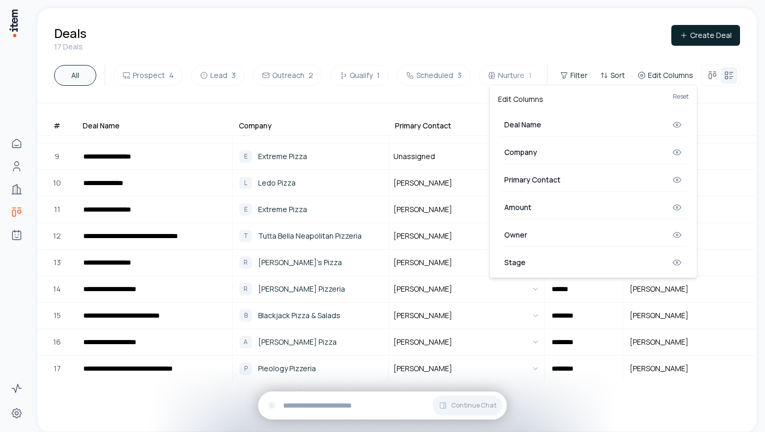
click at [697, 73] on html "**********" at bounding box center [382, 216] width 765 height 432
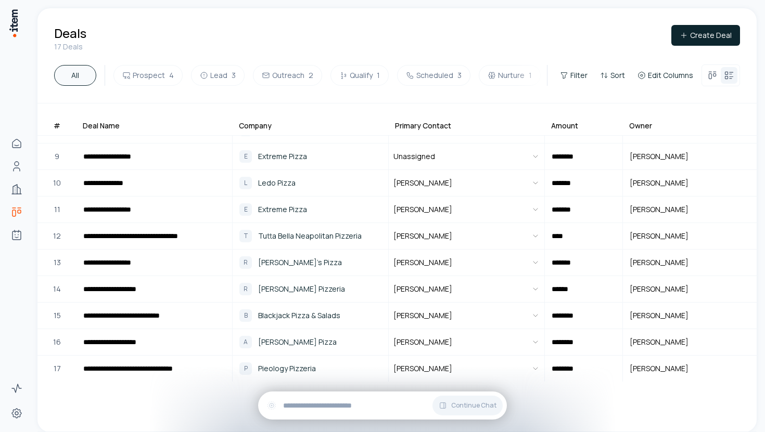
click at [702, 73] on div at bounding box center [721, 76] width 39 height 22
click at [708, 75] on icon at bounding box center [712, 75] width 10 height 10
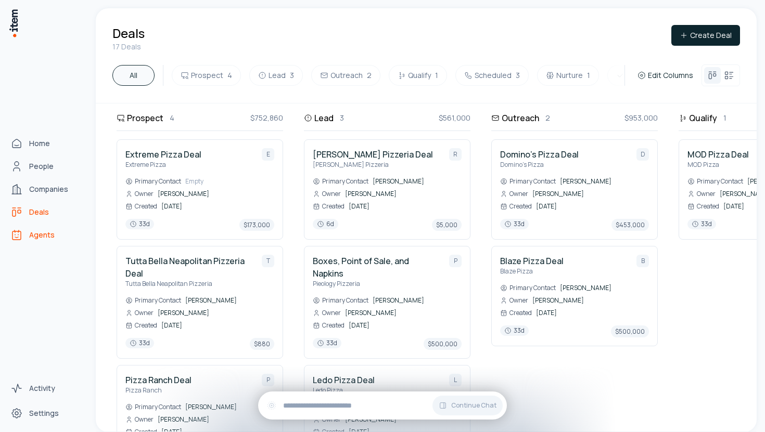
click at [22, 234] on icon "Agents" at bounding box center [16, 235] width 12 height 12
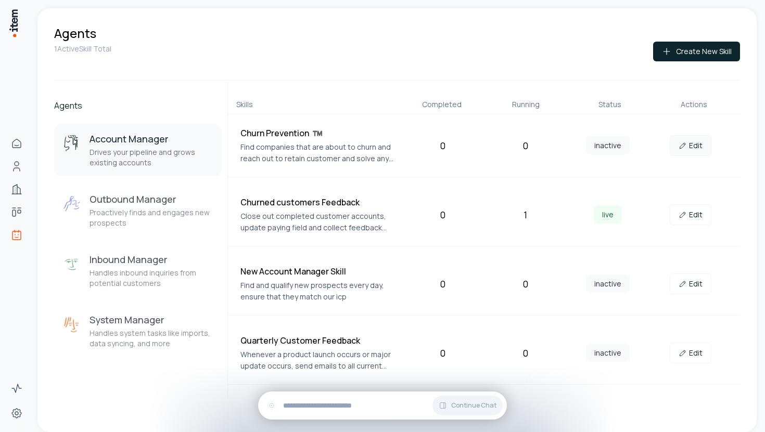
click at [690, 144] on link "Edit" at bounding box center [691, 145] width 42 height 21
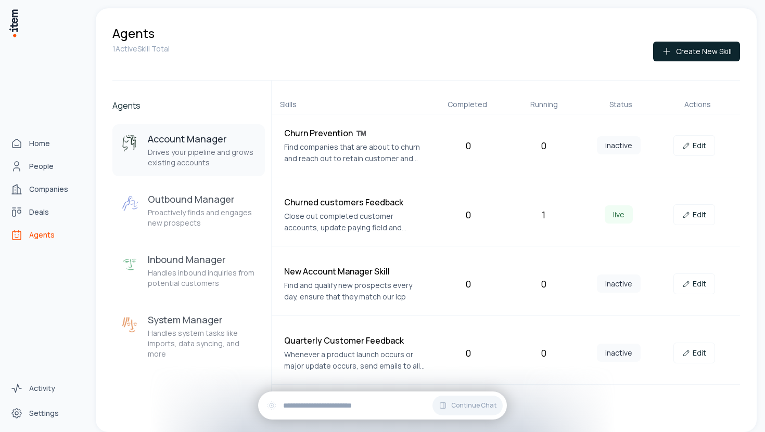
click at [41, 401] on div "Activity Settings" at bounding box center [46, 405] width 92 height 54
click at [44, 412] on span "Settings" at bounding box center [44, 414] width 30 height 10
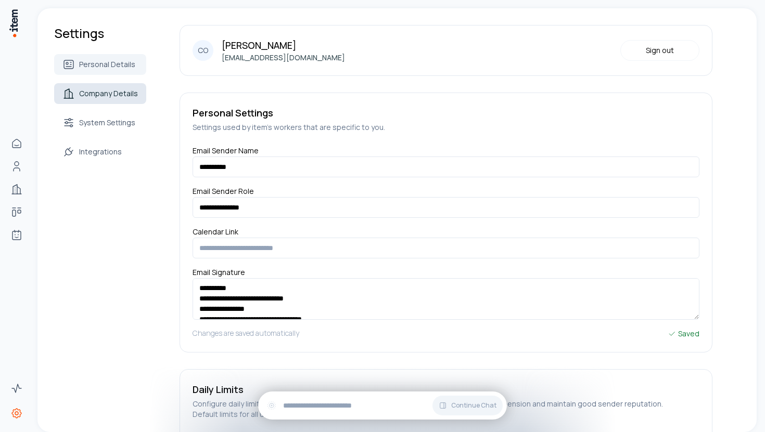
click at [132, 96] on span "Company Details" at bounding box center [108, 93] width 59 height 10
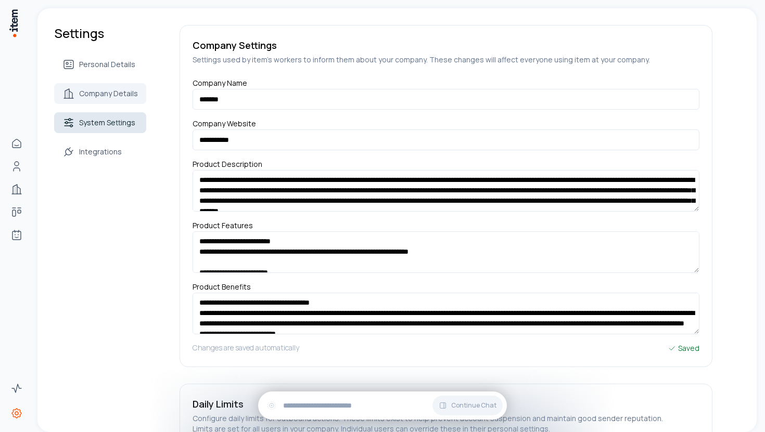
click at [88, 124] on span "System Settings" at bounding box center [107, 123] width 56 height 10
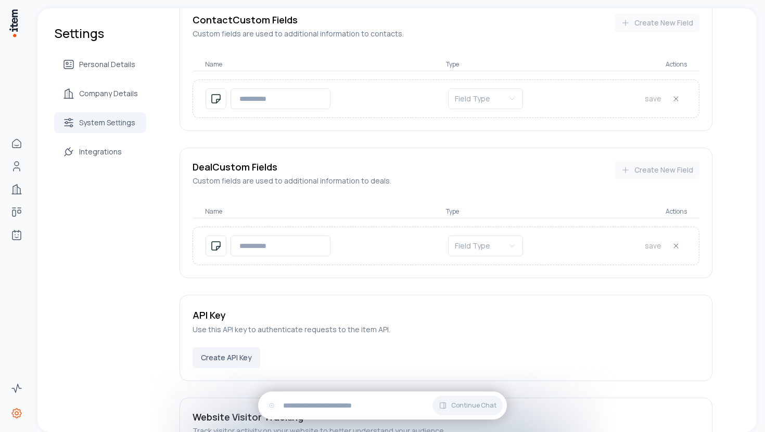
scroll to position [827, 0]
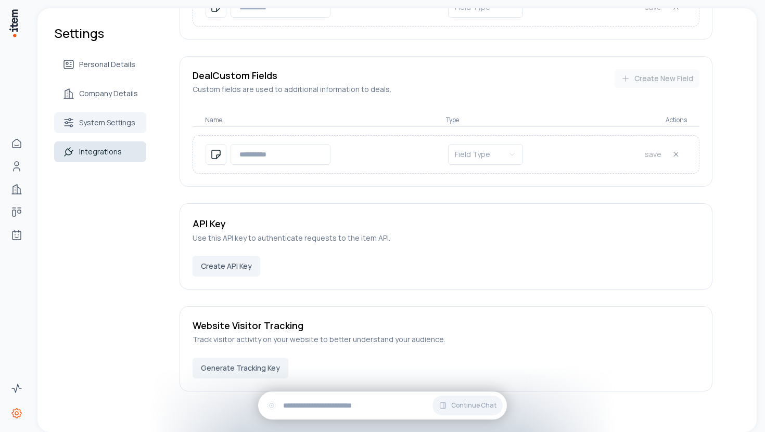
click at [76, 160] on link "Integrations" at bounding box center [100, 152] width 92 height 21
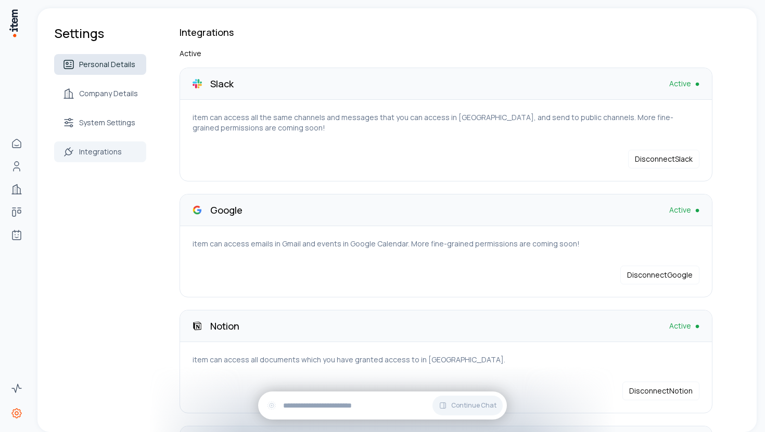
click at [99, 71] on link "Personal Details" at bounding box center [100, 64] width 92 height 21
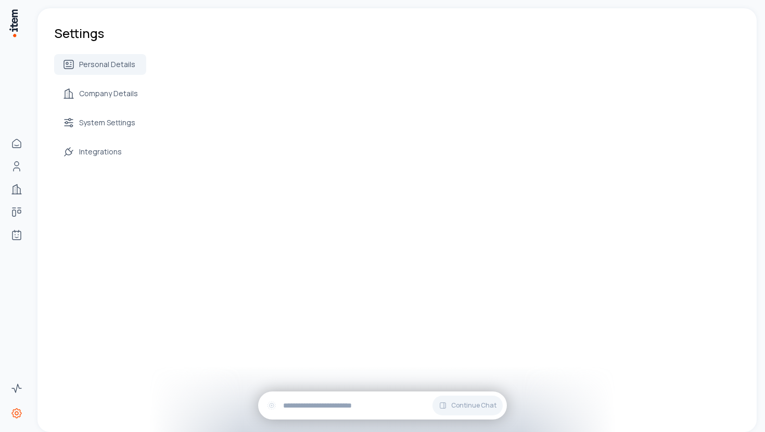
click at [111, 105] on div "Personal Details Company Details System Settings Integrations" at bounding box center [100, 108] width 92 height 108
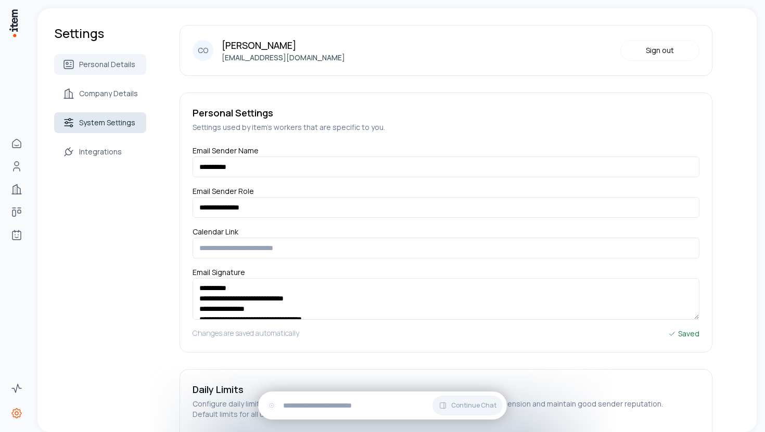
click at [109, 115] on link "System Settings" at bounding box center [100, 122] width 92 height 21
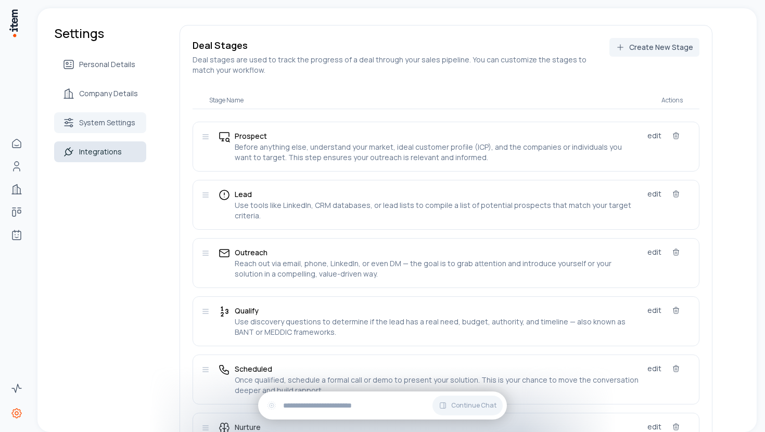
click at [121, 147] on link "Integrations" at bounding box center [100, 152] width 92 height 21
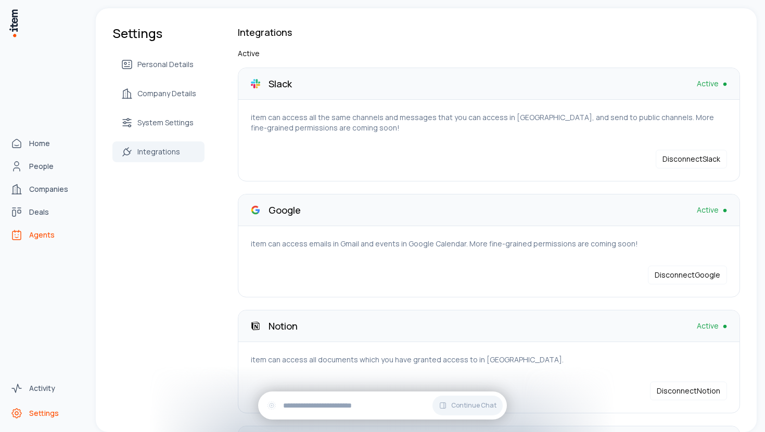
click at [18, 237] on icon "Agents" at bounding box center [16, 237] width 3 height 1
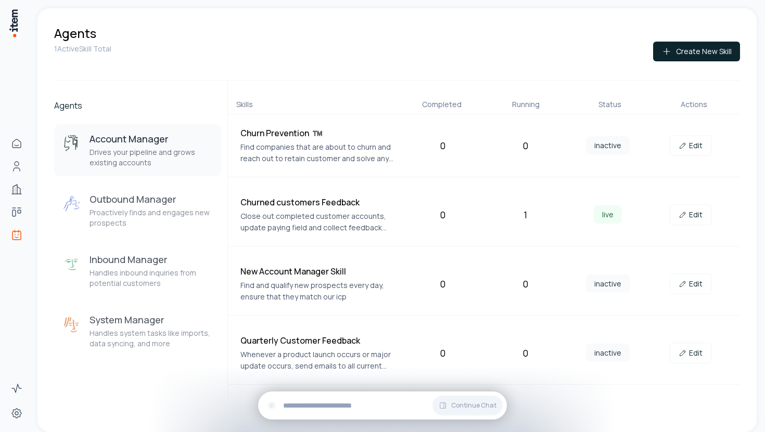
click at [672, 158] on div "Churn Prevention ™️ Find companies that are about to churn and reach out to ret…" at bounding box center [484, 145] width 513 height 63
click at [682, 152] on link "Edit" at bounding box center [691, 145] width 42 height 21
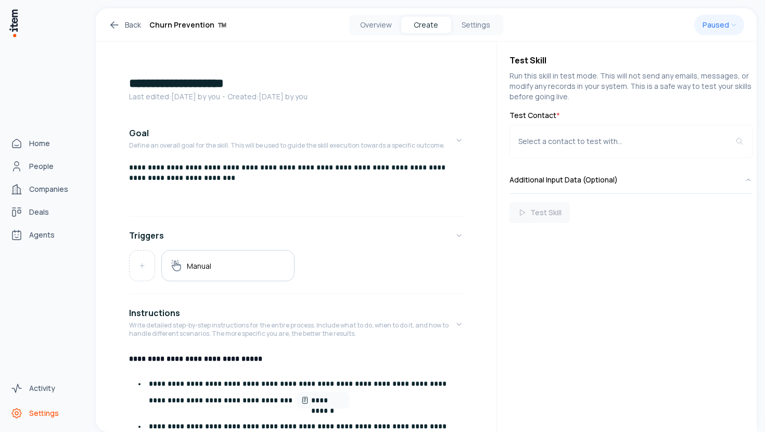
click at [35, 419] on link "Settings" at bounding box center [45, 413] width 79 height 21
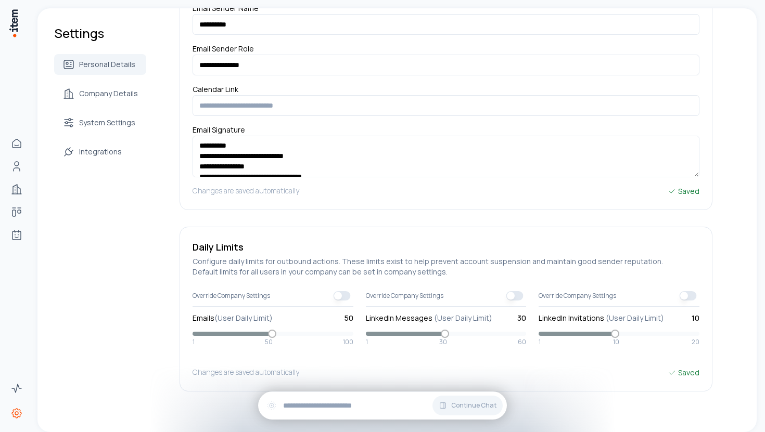
scroll to position [132, 0]
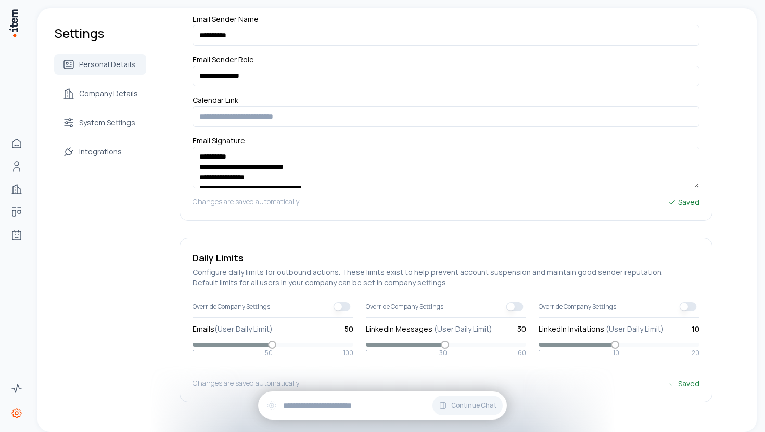
click at [105, 105] on div "Personal Details Company Details System Settings Integrations" at bounding box center [100, 108] width 92 height 108
click at [108, 101] on link "Company Details" at bounding box center [100, 93] width 92 height 21
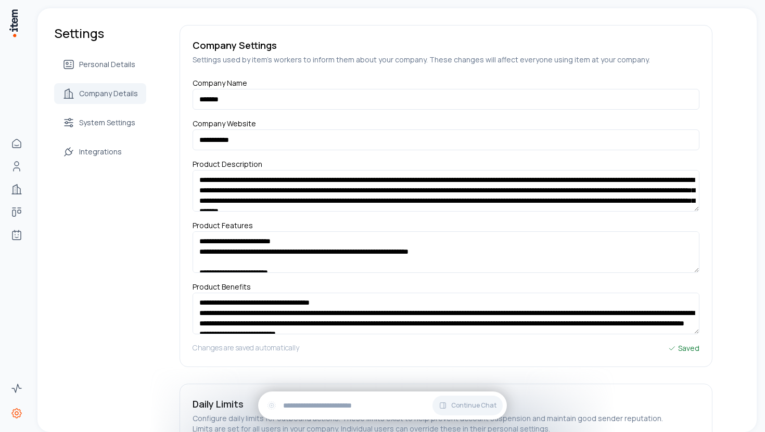
click at [108, 79] on div "Personal Details Company Details System Settings Integrations" at bounding box center [100, 108] width 92 height 108
click at [107, 60] on span "Personal Details" at bounding box center [107, 64] width 56 height 10
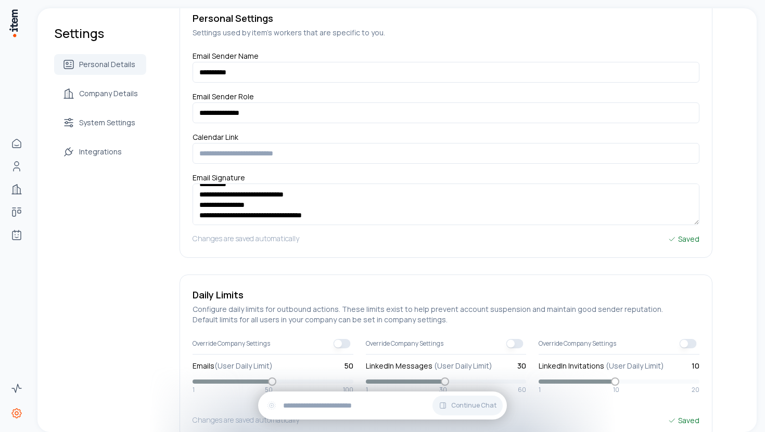
scroll to position [152, 0]
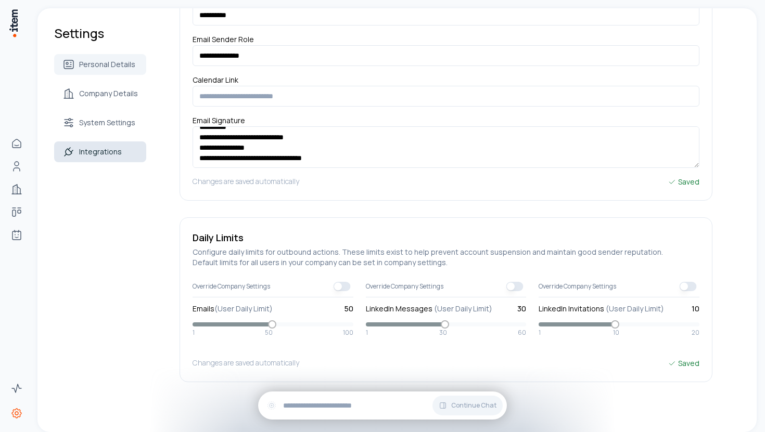
click at [90, 148] on span "Integrations" at bounding box center [100, 152] width 43 height 10
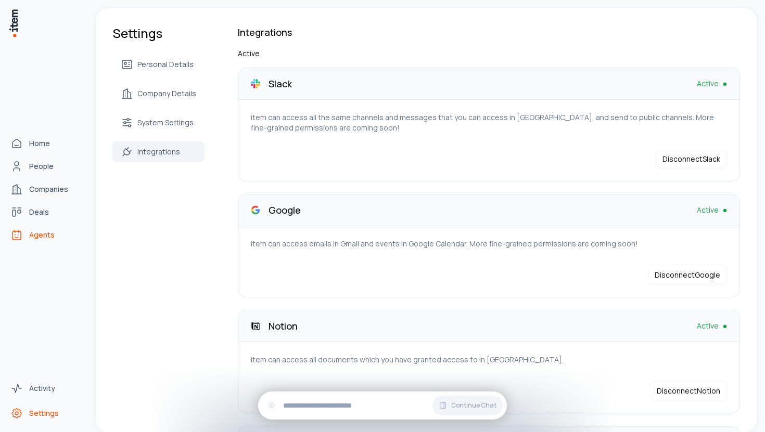
click at [47, 233] on span "Agents" at bounding box center [42, 235] width 26 height 10
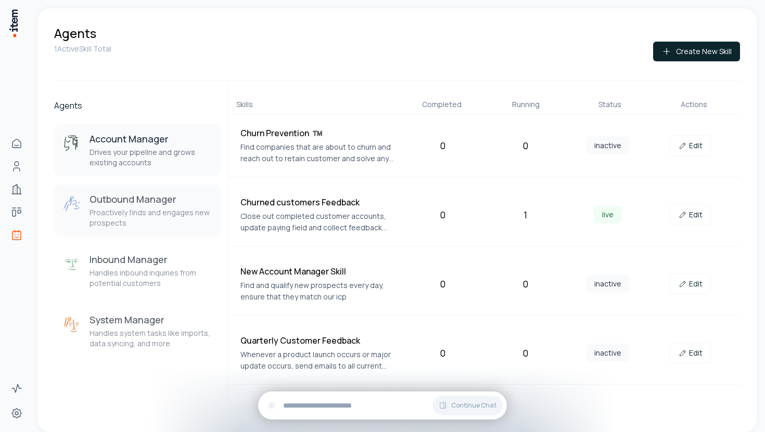
click at [122, 201] on h3 "Outbound Manager" at bounding box center [151, 199] width 123 height 12
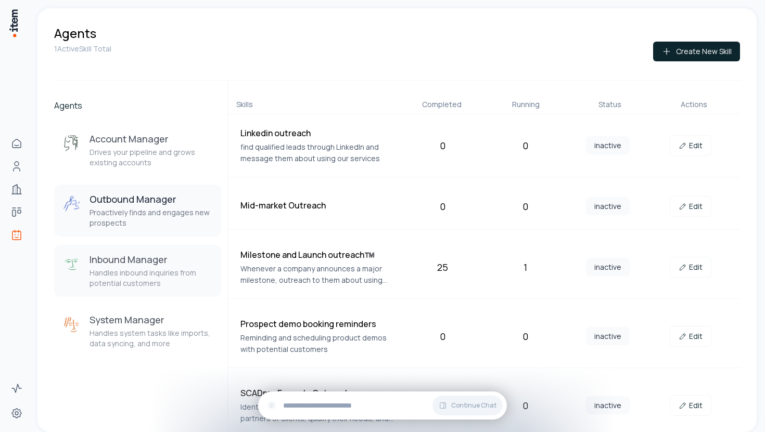
click at [116, 268] on div "Inbound Manager Handles inbound inquiries from potential customers" at bounding box center [151, 270] width 123 height 35
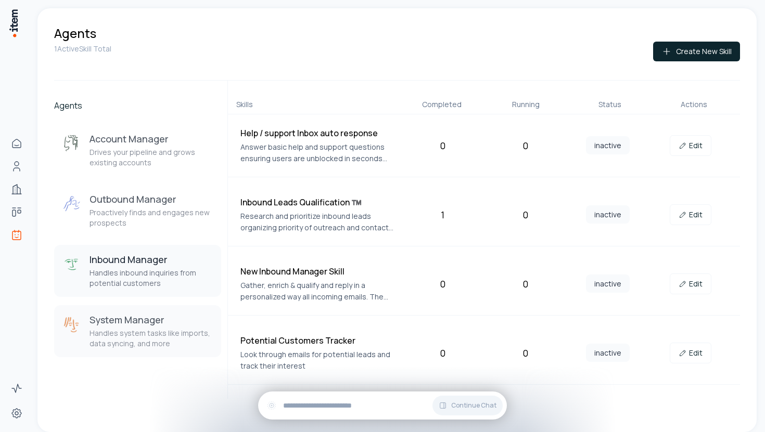
click at [122, 323] on h3 "System Manager" at bounding box center [151, 320] width 123 height 12
